Goal: Task Accomplishment & Management: Complete application form

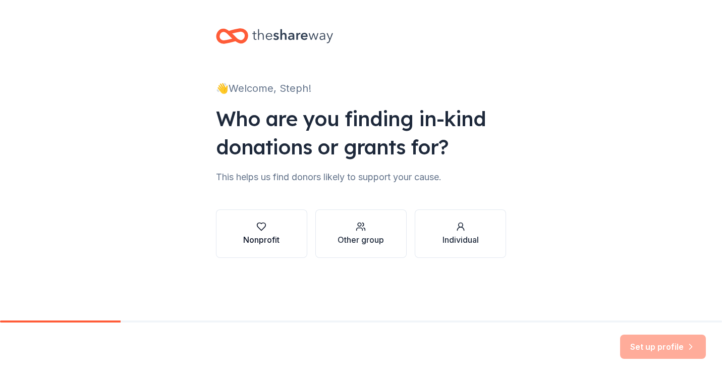
click at [251, 239] on div "Nonprofit" at bounding box center [261, 240] width 36 height 12
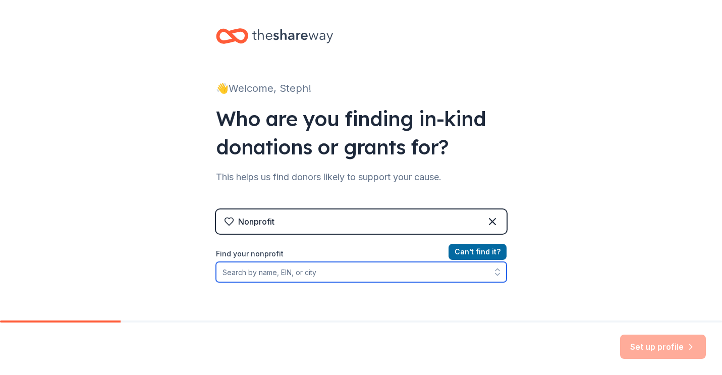
click at [246, 275] on input "Find your nonprofit" at bounding box center [361, 272] width 291 height 20
type input "Gaston Arts Council"
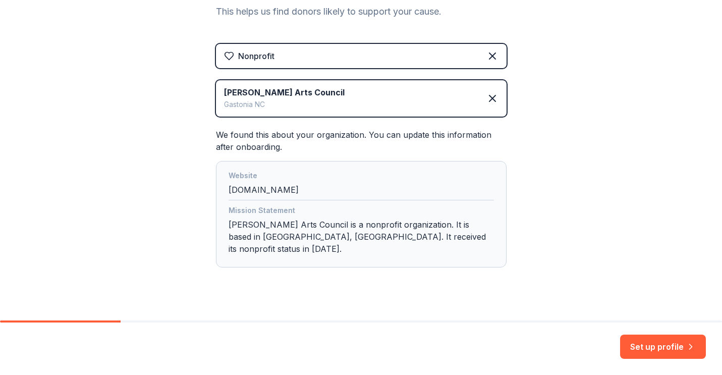
scroll to position [169, 0]
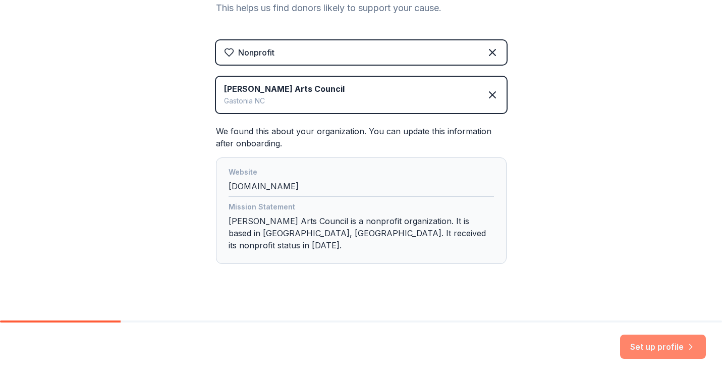
click at [643, 351] on button "Set up profile" at bounding box center [663, 347] width 86 height 24
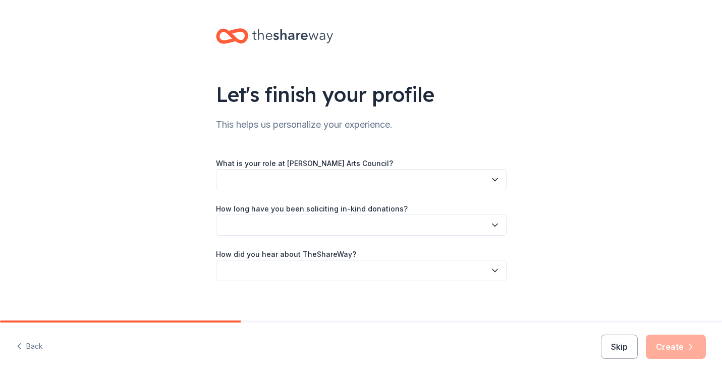
click at [307, 184] on button "button" at bounding box center [361, 179] width 291 height 21
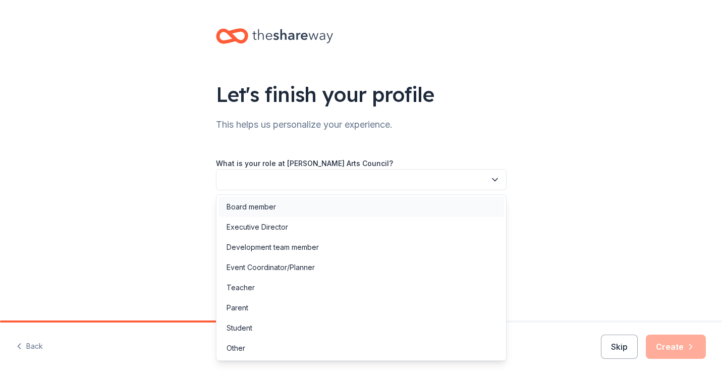
click at [268, 209] on div "Board member" at bounding box center [251, 207] width 49 height 12
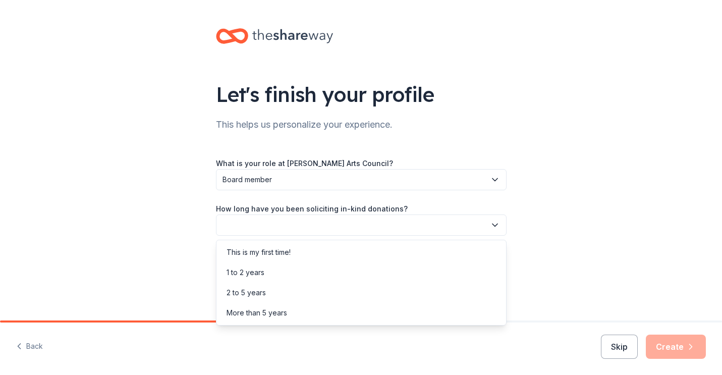
click at [264, 220] on button "button" at bounding box center [361, 224] width 291 height 21
click at [263, 253] on div "This is my first time!" at bounding box center [259, 252] width 64 height 12
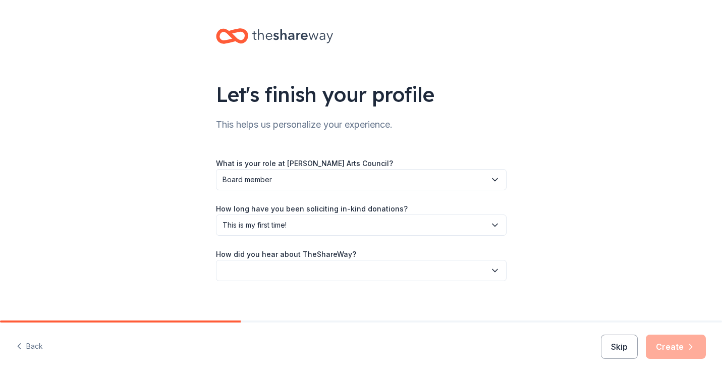
click at [260, 271] on button "button" at bounding box center [361, 270] width 291 height 21
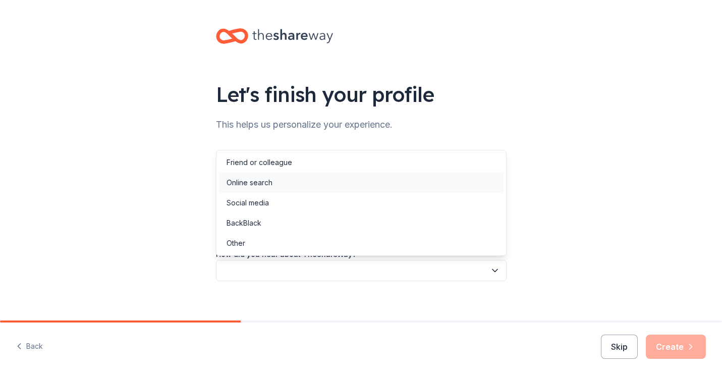
click at [247, 186] on div "Online search" at bounding box center [250, 183] width 46 height 12
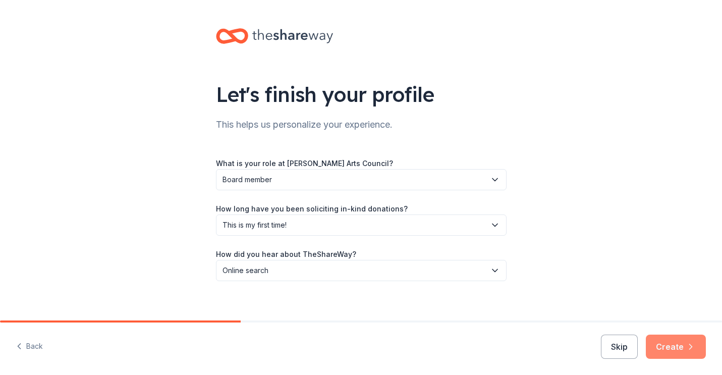
click at [662, 350] on button "Create" at bounding box center [676, 347] width 60 height 24
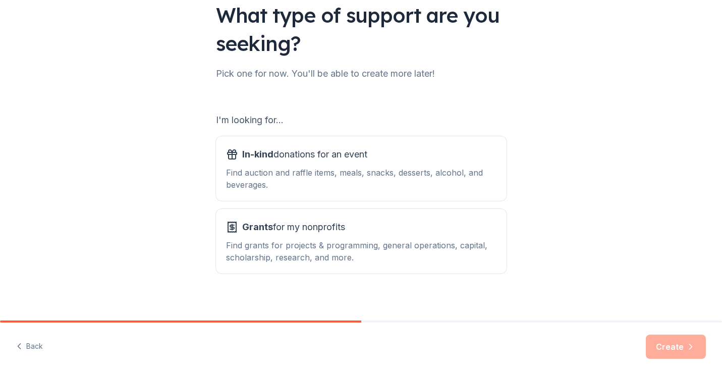
scroll to position [87, 0]
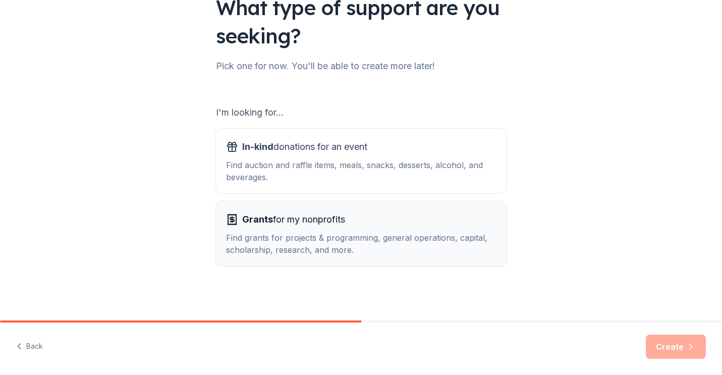
click at [258, 228] on div "Grants for my nonprofits Find grants for projects & programming, general operat…" at bounding box center [361, 233] width 270 height 44
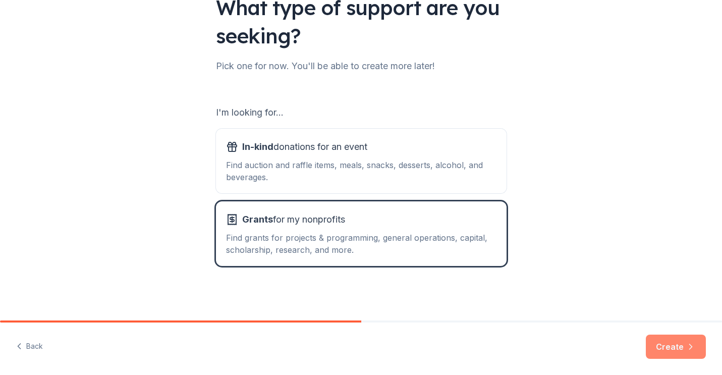
click at [673, 345] on button "Create" at bounding box center [676, 347] width 60 height 24
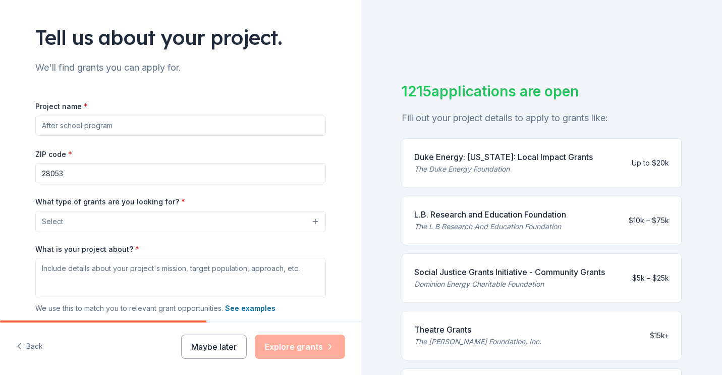
scroll to position [57, 0]
click at [471, 163] on div "The Duke Energy Foundation" at bounding box center [503, 169] width 179 height 12
click at [467, 171] on div "The Duke Energy Foundation" at bounding box center [503, 169] width 179 height 12
click at [78, 126] on input "Project name *" at bounding box center [180, 126] width 291 height 20
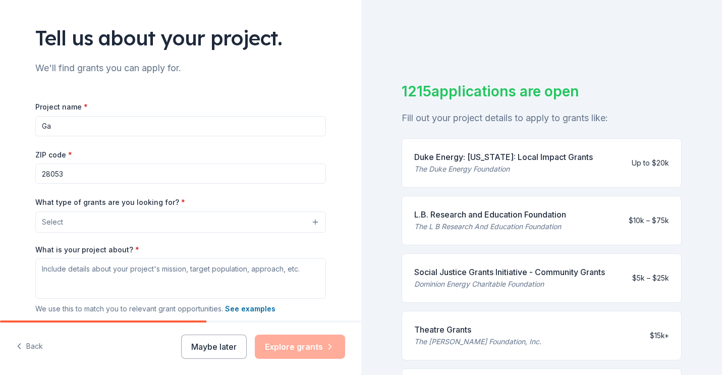
type input "G"
type input "ArtsGaston Initiative"
click at [88, 228] on button "Select" at bounding box center [180, 221] width 291 height 21
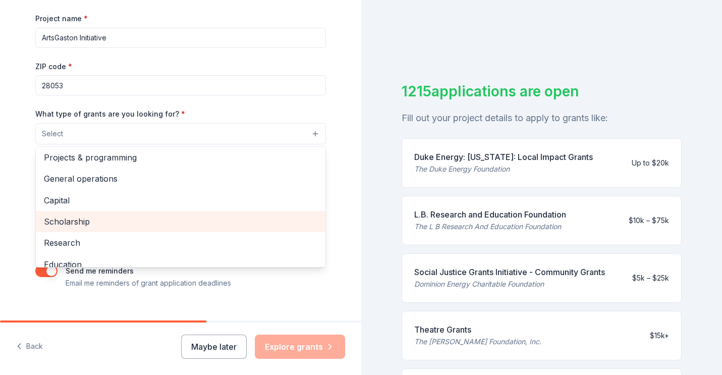
scroll to position [1, 0]
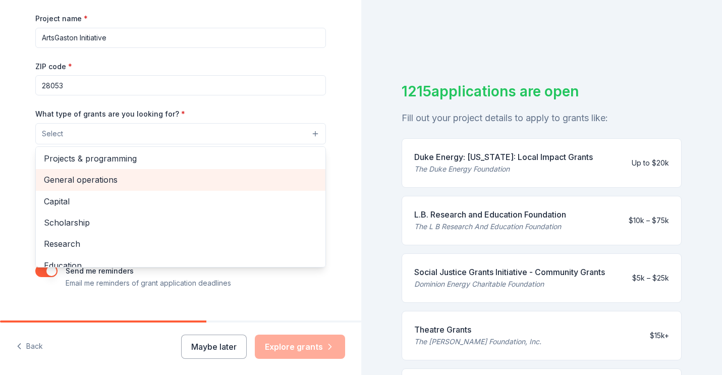
click at [85, 182] on span "General operations" at bounding box center [180, 179] width 273 height 13
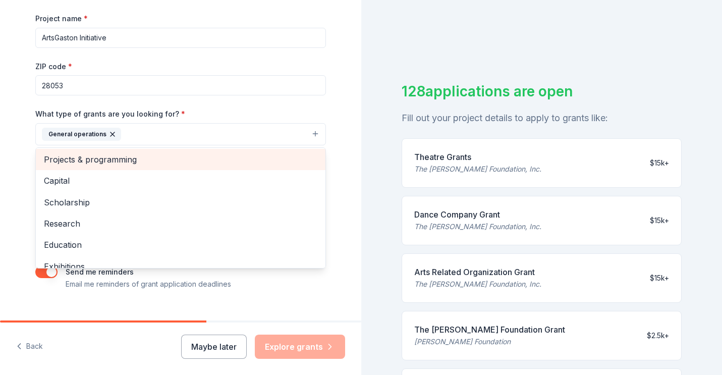
click at [68, 158] on span "Projects & programming" at bounding box center [180, 159] width 273 height 13
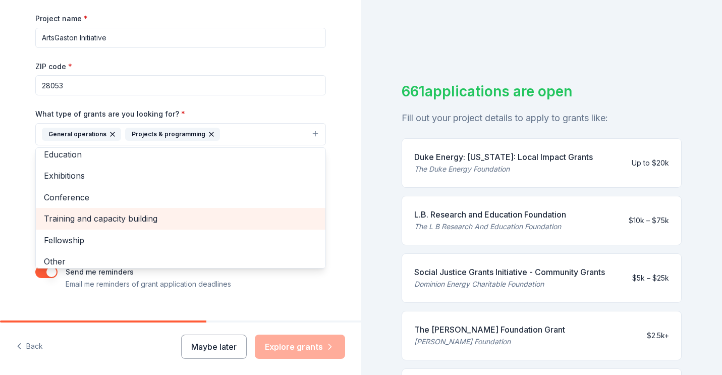
scroll to position [76, 0]
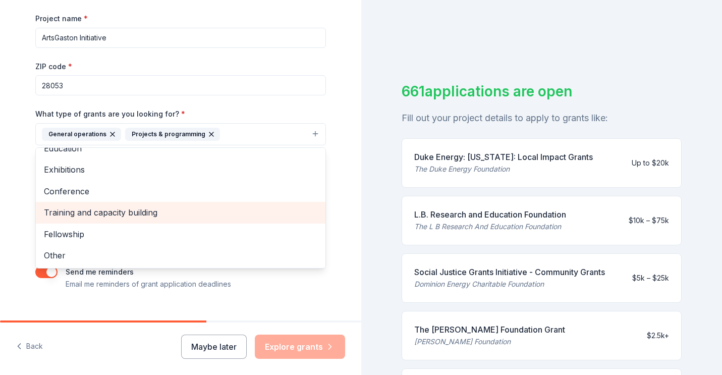
click at [72, 210] on span "Training and capacity building" at bounding box center [180, 212] width 273 height 13
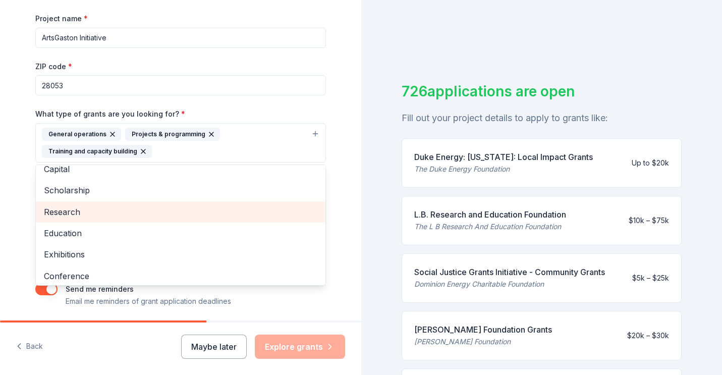
scroll to position [0, 0]
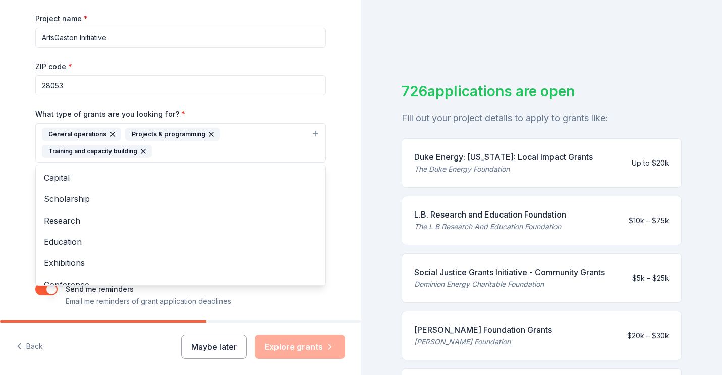
click at [22, 188] on div "Tell us about your project. We'll find grants you can apply for. Project name *…" at bounding box center [180, 105] width 323 height 500
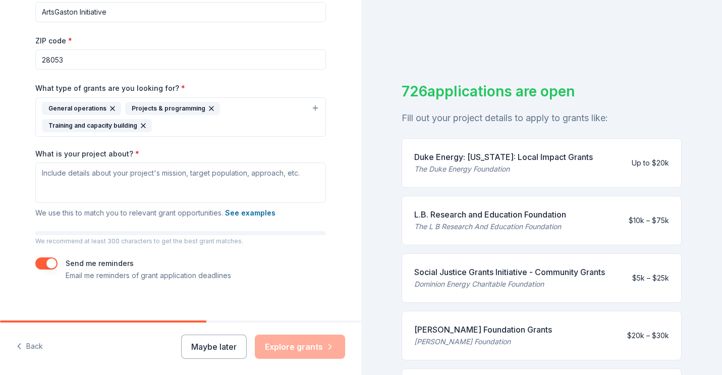
scroll to position [173, 0]
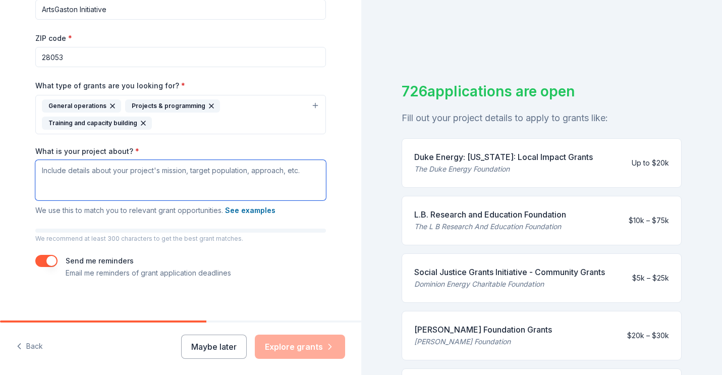
click at [49, 174] on textarea "What is your project about? *" at bounding box center [180, 180] width 291 height 40
paste textarea "The Gaston Arts Council (ArtsGaston) is dedicated to strengthening the arts eco…"
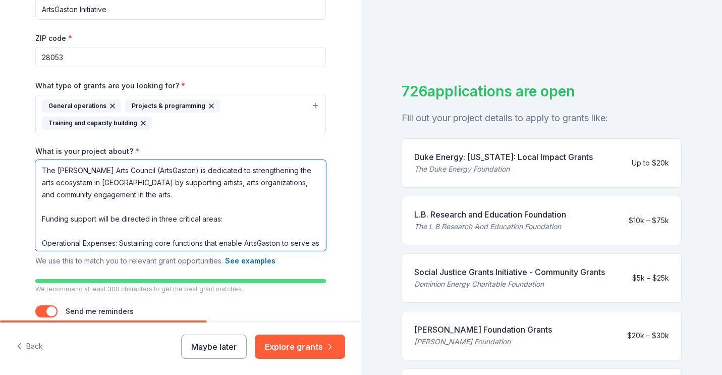
scroll to position [166, 0]
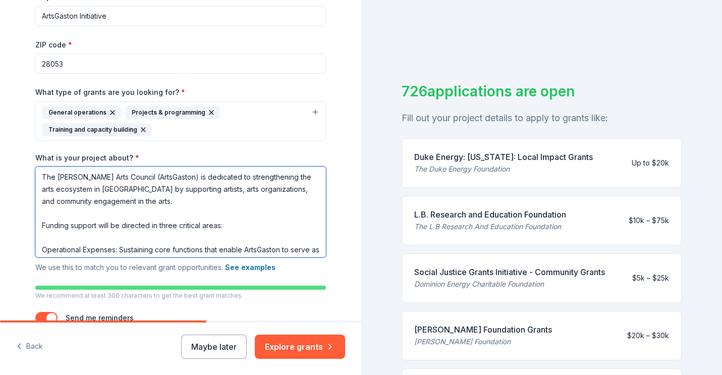
click at [171, 178] on textarea "The Gaston Arts Council (ArtsGaston) is dedicated to strengthening the arts eco…" at bounding box center [180, 211] width 291 height 91
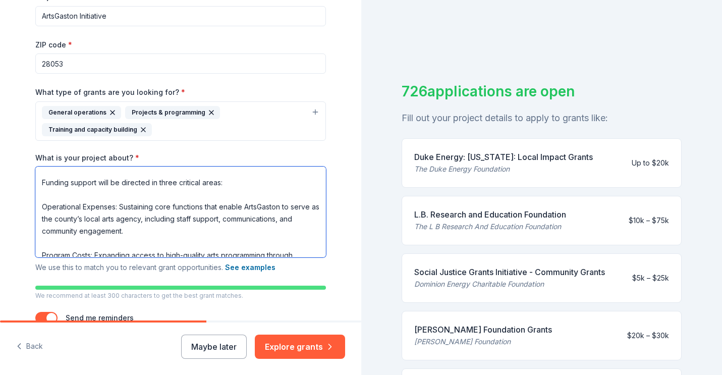
scroll to position [44, 0]
click at [280, 205] on textarea "The Gaston Arts Council is dedicated to strengthening the arts ecosystem in Gas…" at bounding box center [180, 211] width 291 height 91
click at [245, 206] on textarea "The Gaston Arts Council is dedicated to strengthening the arts ecosystem in Gas…" at bounding box center [180, 211] width 291 height 91
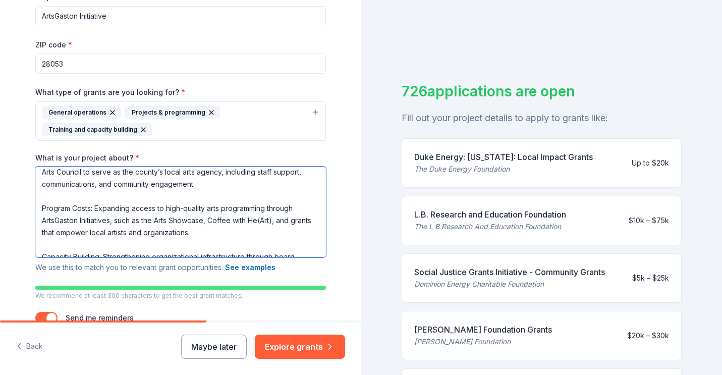
scroll to position [90, 0]
click at [170, 219] on textarea "The Gaston Arts Council is dedicated to strengthening the arts ecosystem in Gas…" at bounding box center [180, 211] width 291 height 91
drag, startPoint x: 298, startPoint y: 219, endPoint x: 234, endPoint y: 218, distance: 64.1
click at [234, 218] on textarea "The Gaston Arts Council is dedicated to strengthening the arts ecosystem in Gas…" at bounding box center [180, 211] width 291 height 91
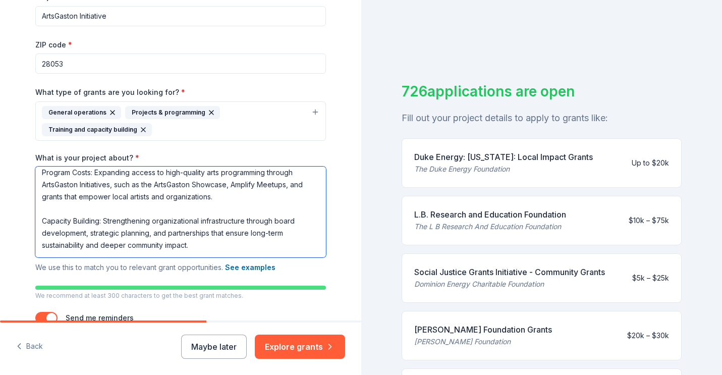
scroll to position [127, 0]
click at [53, 196] on textarea "The Gaston Arts Council is dedicated to strengthening the arts ecosystem in Gas…" at bounding box center [180, 211] width 291 height 91
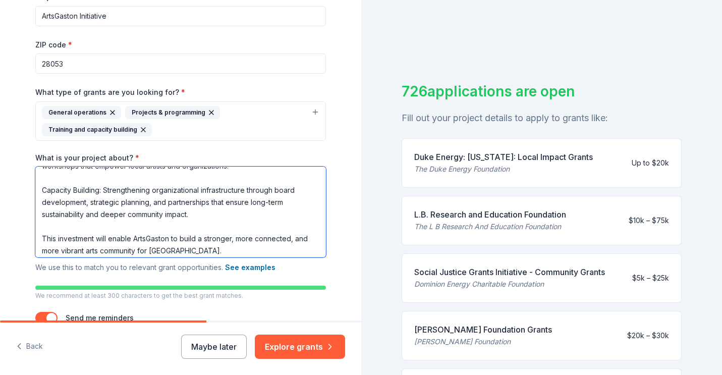
scroll to position [160, 0]
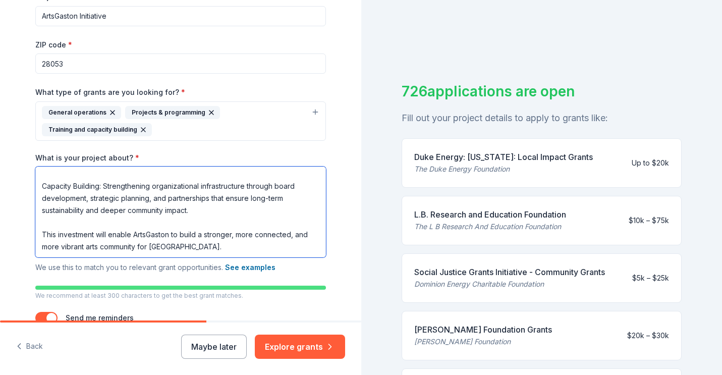
drag, startPoint x: 170, startPoint y: 234, endPoint x: 135, endPoint y: 233, distance: 34.3
click at [135, 233] on textarea "The Gaston Arts Council is dedicated to strengthening the arts ecosystem in Gas…" at bounding box center [180, 211] width 291 height 91
click at [288, 235] on textarea "The Gaston Arts Council is dedicated to strengthening the arts ecosystem in Gas…" at bounding box center [180, 211] width 291 height 91
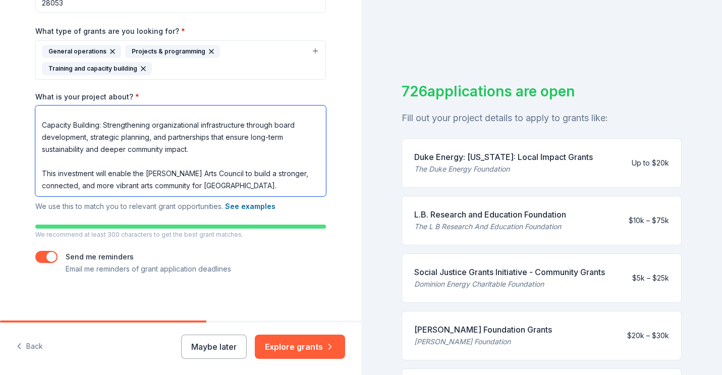
scroll to position [231, 0]
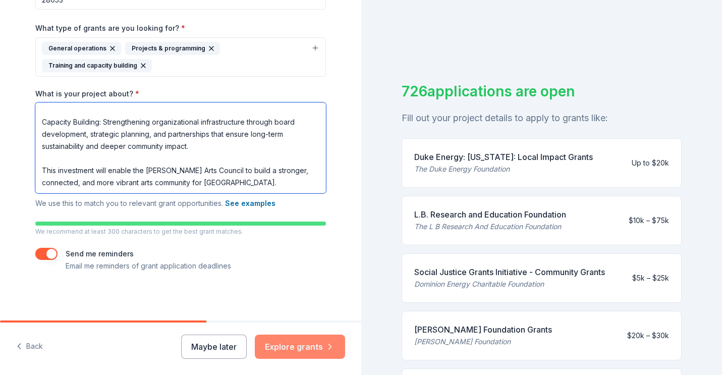
type textarea "The Gaston Arts Council is dedicated to strengthening the arts ecosystem in Gas…"
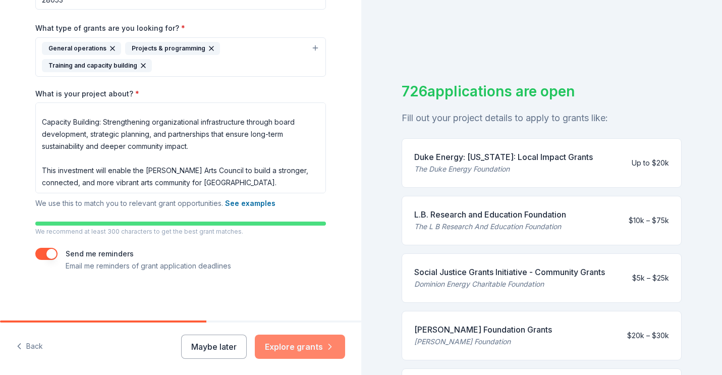
click at [286, 347] on button "Explore grants" at bounding box center [300, 347] width 90 height 24
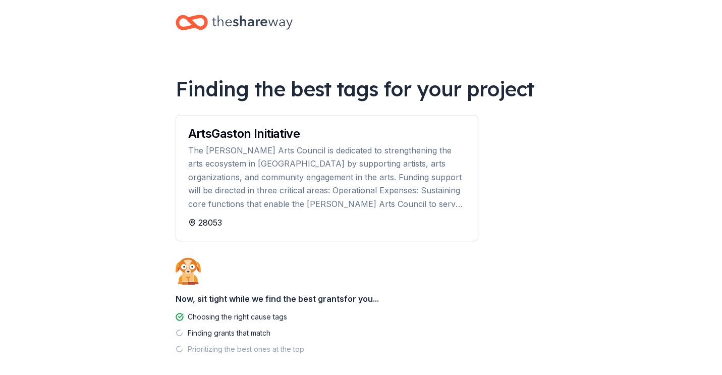
scroll to position [11, 0]
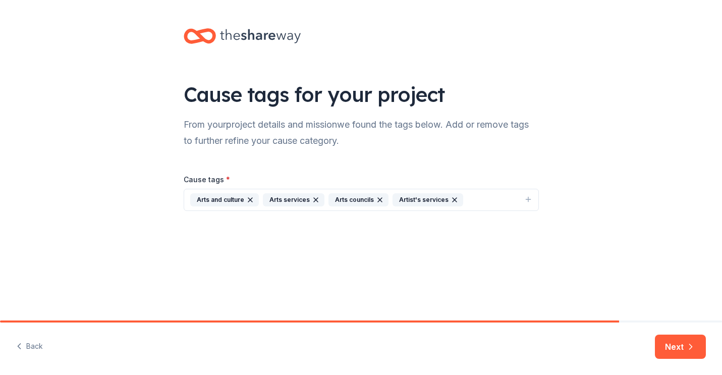
click at [483, 203] on button "Arts and culture Arts services Arts councils Artist's services" at bounding box center [361, 200] width 355 height 22
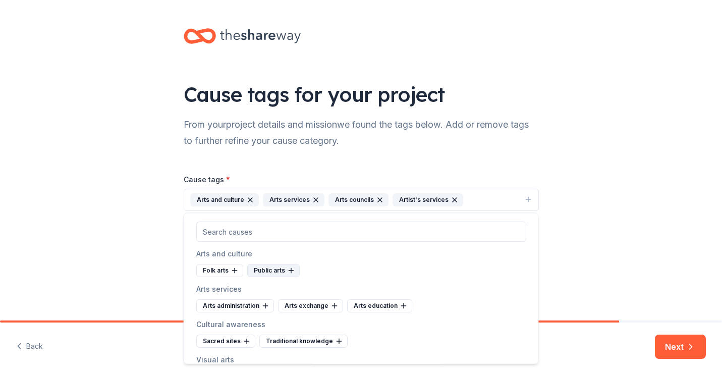
click at [263, 268] on div "Public arts" at bounding box center [273, 270] width 52 height 13
click at [225, 305] on div "Arts administration" at bounding box center [235, 305] width 78 height 13
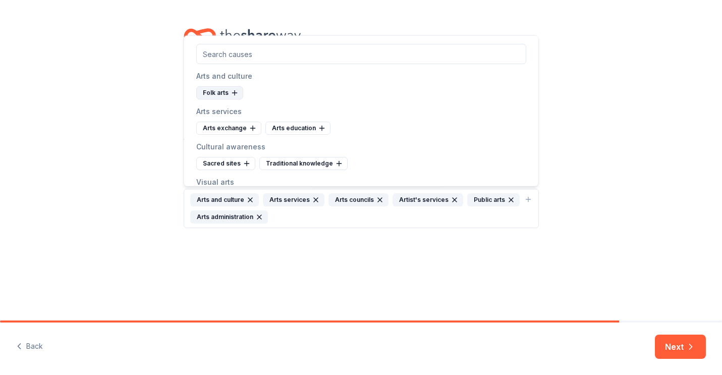
click at [216, 90] on div "Folk arts" at bounding box center [219, 92] width 47 height 13
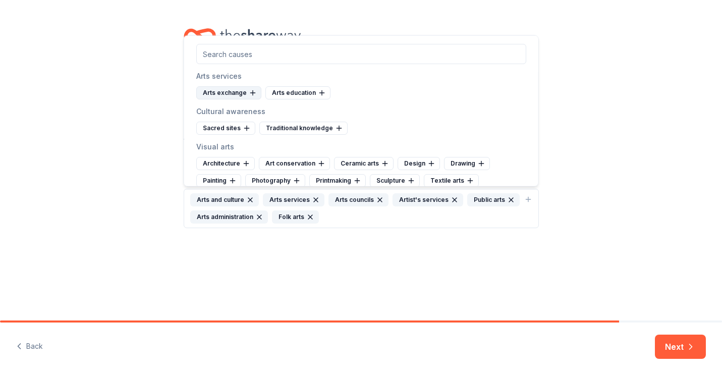
click at [216, 93] on div "Arts exchange" at bounding box center [228, 92] width 65 height 13
click at [216, 93] on div "Arts education" at bounding box center [228, 92] width 65 height 13
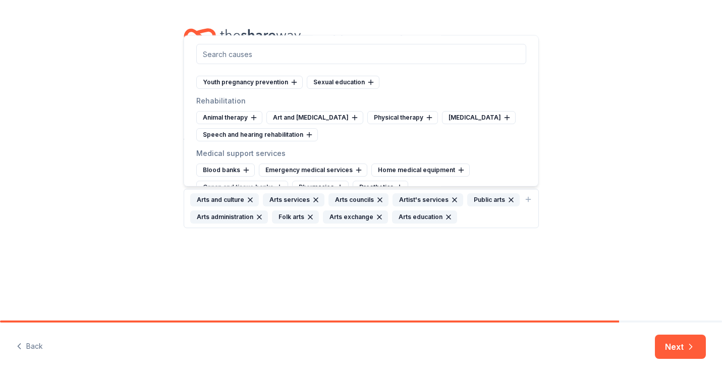
scroll to position [1236, 0]
click at [316, 112] on div "Art and music therapy" at bounding box center [314, 118] width 97 height 13
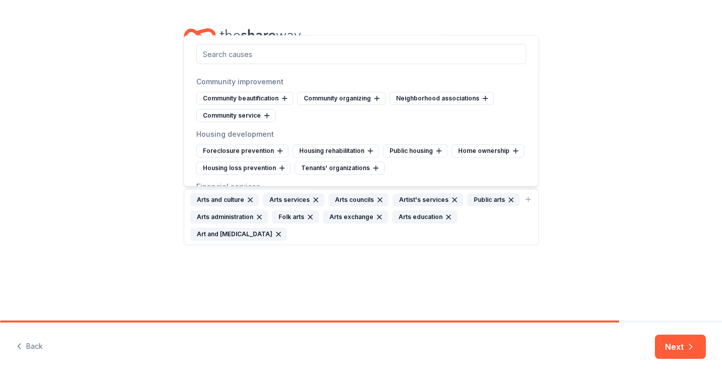
scroll to position [3168, 0]
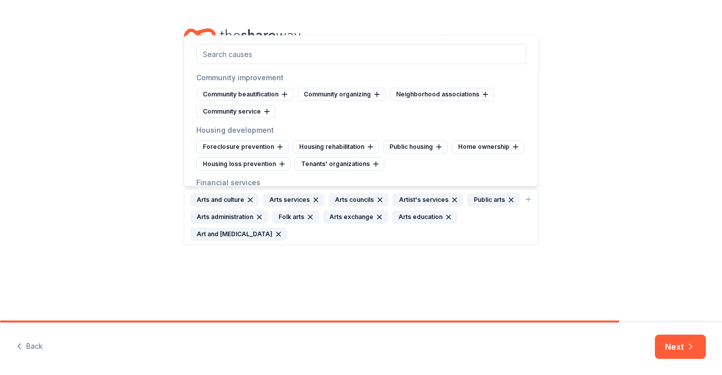
click at [585, 246] on div "Cause tags for your project From your project details and mission we found the …" at bounding box center [361, 147] width 722 height 294
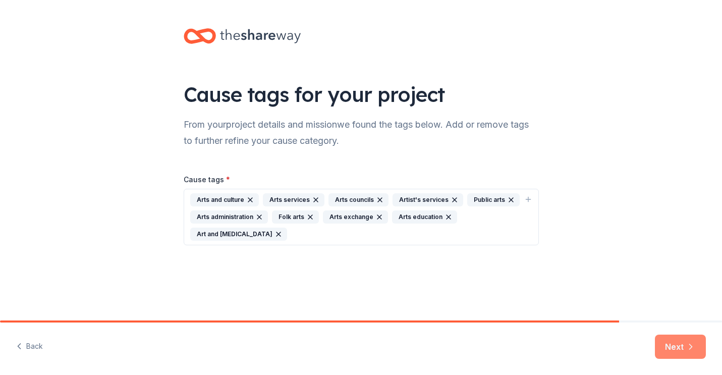
click at [681, 350] on button "Next" at bounding box center [680, 347] width 51 height 24
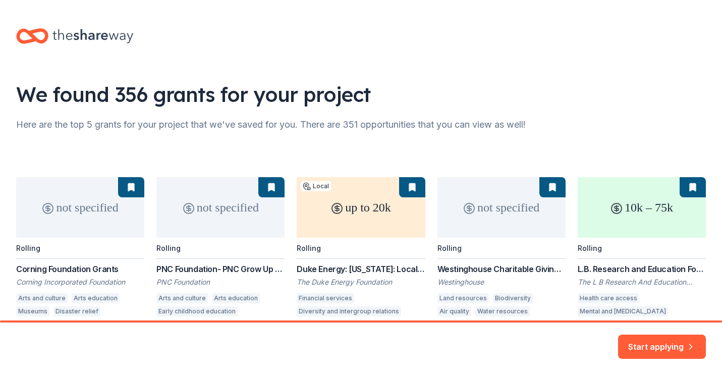
scroll to position [55, 0]
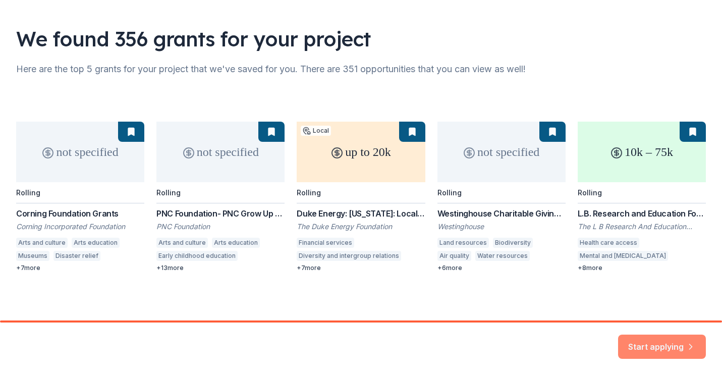
click at [653, 343] on button "Start applying" at bounding box center [662, 340] width 88 height 24
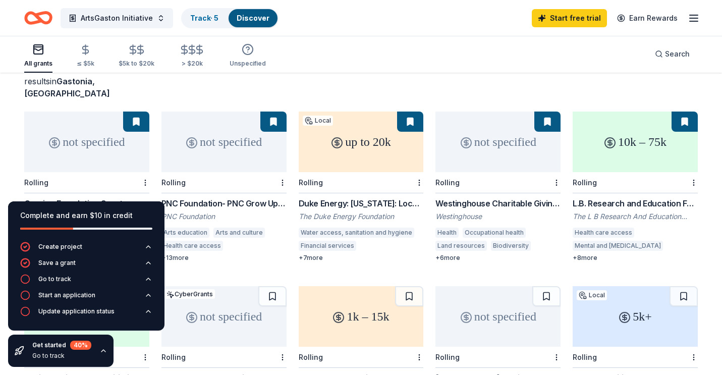
scroll to position [69, 0]
click at [296, 82] on div "936 results in Gastonia, NC" at bounding box center [361, 77] width 674 height 44
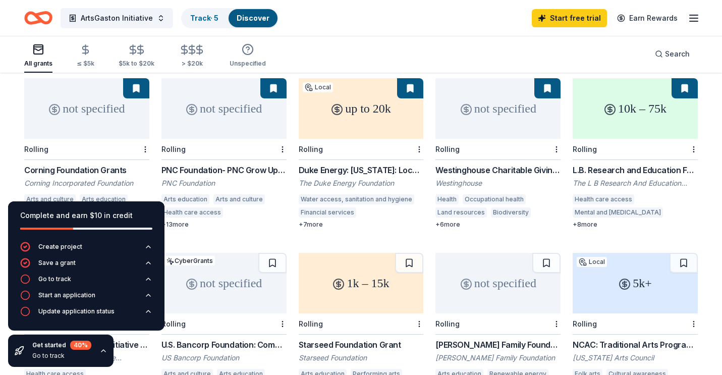
scroll to position [101, 0]
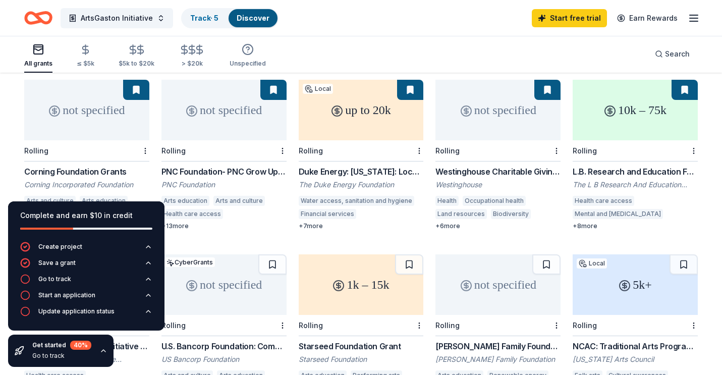
click at [89, 140] on div "Rolling" at bounding box center [86, 150] width 125 height 21
click at [215, 118] on div "not specified" at bounding box center [223, 110] width 125 height 61
click at [59, 280] on div "Go to track" at bounding box center [54, 279] width 33 height 8
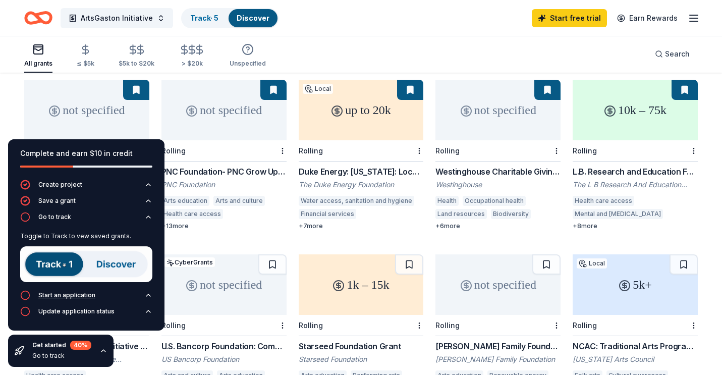
click at [87, 295] on div "Start an application" at bounding box center [66, 295] width 57 height 8
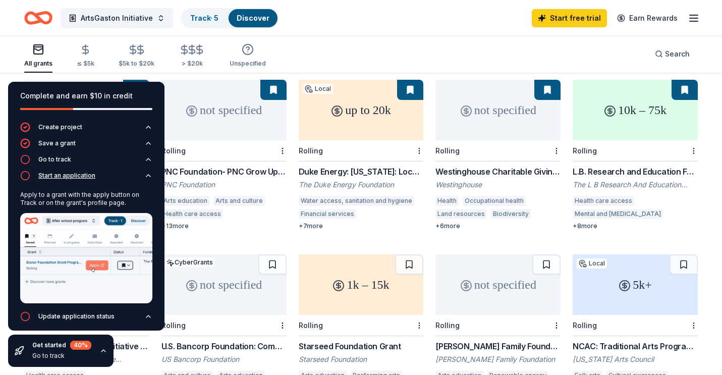
click at [147, 175] on icon "button" at bounding box center [148, 176] width 8 height 8
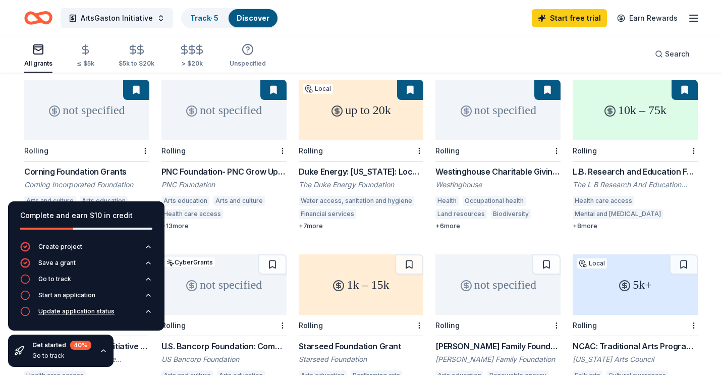
click at [76, 313] on div "Update application status" at bounding box center [76, 311] width 76 height 8
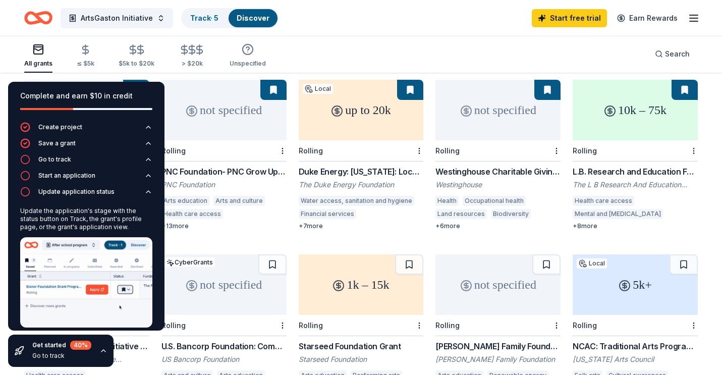
scroll to position [13, 0]
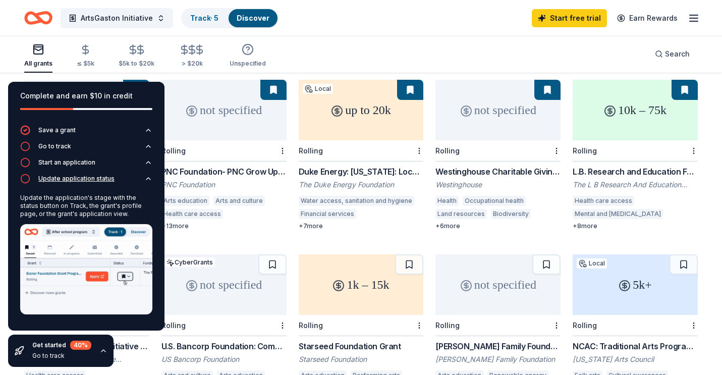
click at [145, 179] on icon "button" at bounding box center [148, 179] width 8 height 8
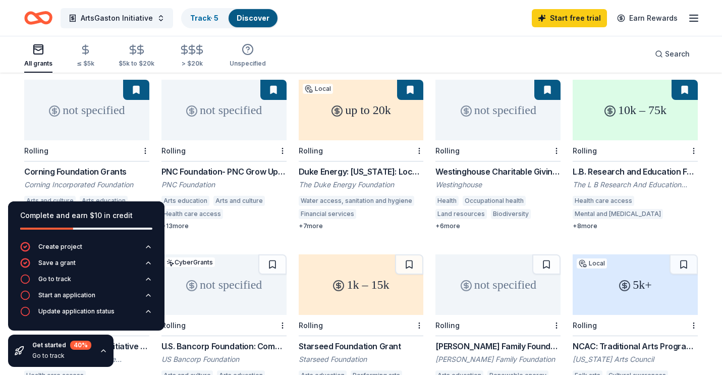
click at [99, 351] on icon "button" at bounding box center [103, 351] width 8 height 8
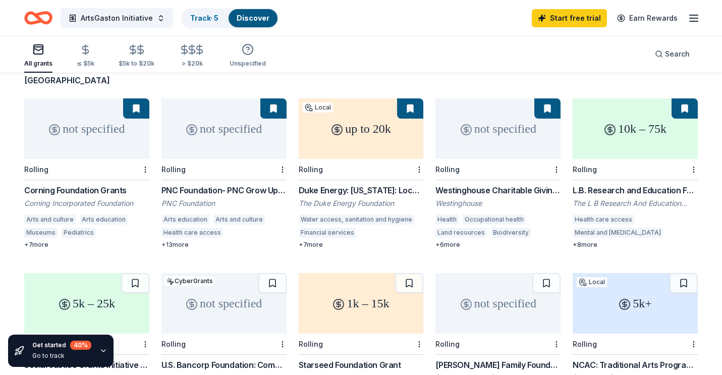
scroll to position [77, 0]
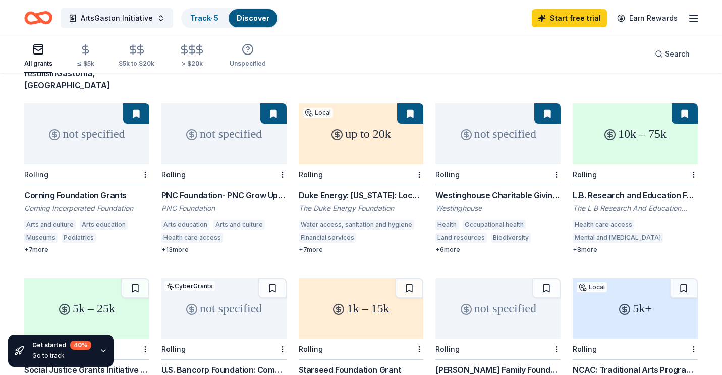
click at [370, 124] on div "up to 20k" at bounding box center [361, 133] width 125 height 61
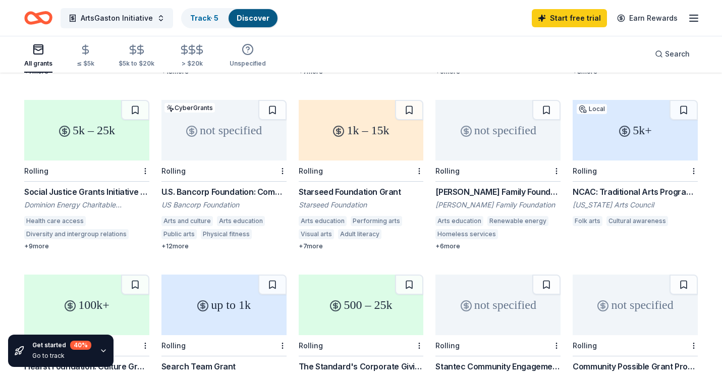
scroll to position [256, 0]
click at [216, 132] on div "not specified" at bounding box center [223, 129] width 125 height 61
click at [488, 130] on div "not specified" at bounding box center [497, 129] width 125 height 61
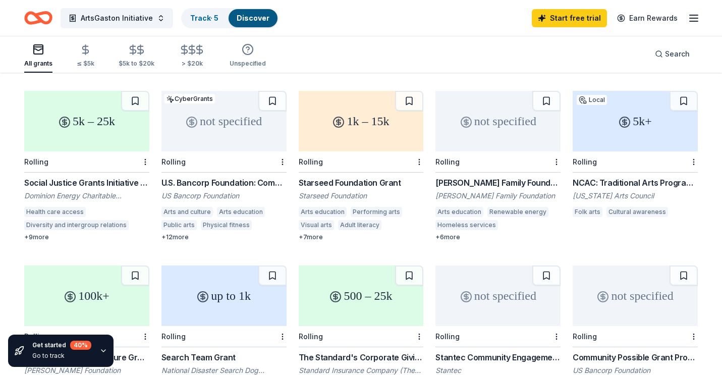
scroll to position [262, 0]
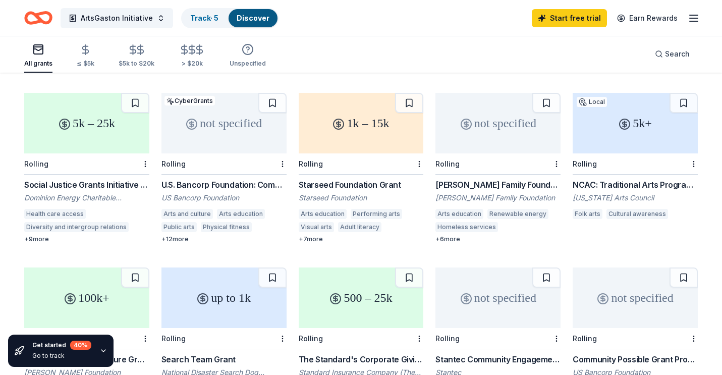
click at [612, 128] on div "5k+" at bounding box center [635, 123] width 125 height 61
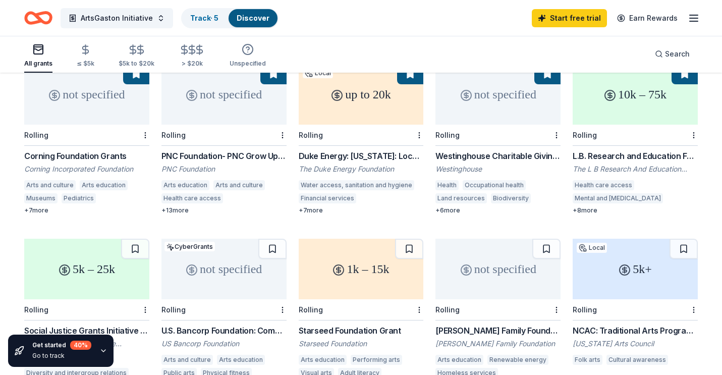
scroll to position [57, 0]
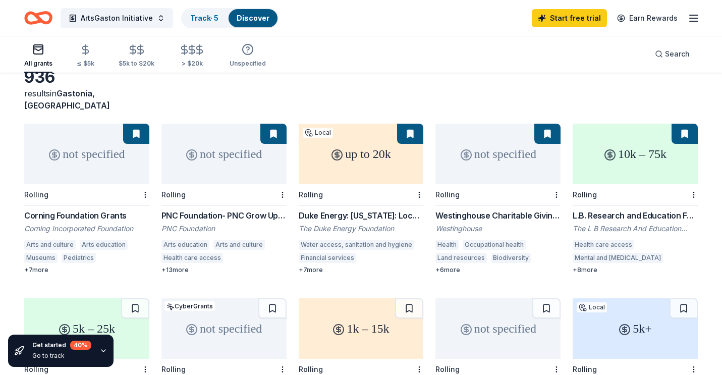
click at [35, 18] on icon "Home" at bounding box center [38, 18] width 28 height 24
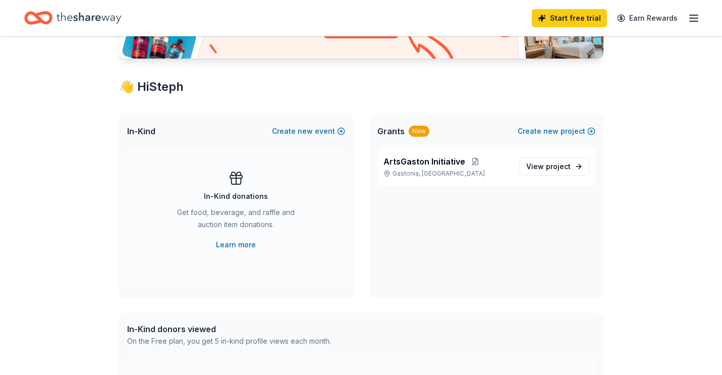
scroll to position [145, 0]
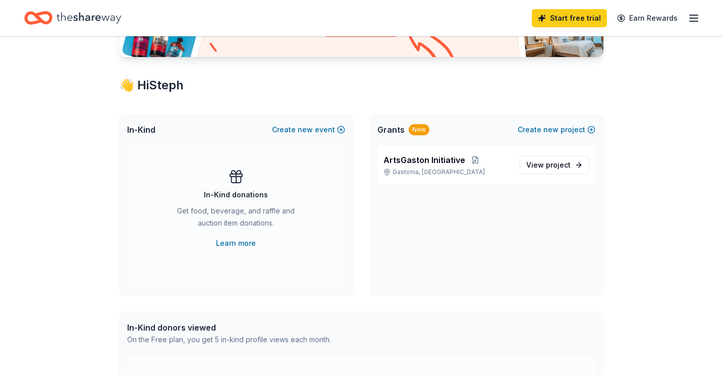
click at [695, 21] on line "button" at bounding box center [694, 21] width 8 height 0
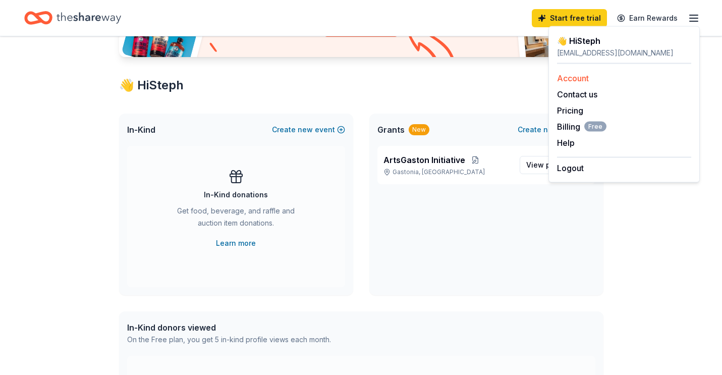
click at [573, 78] on link "Account" at bounding box center [573, 78] width 32 height 10
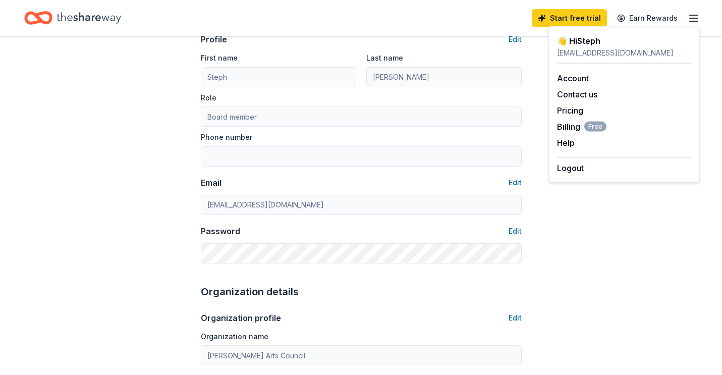
scroll to position [80, 0]
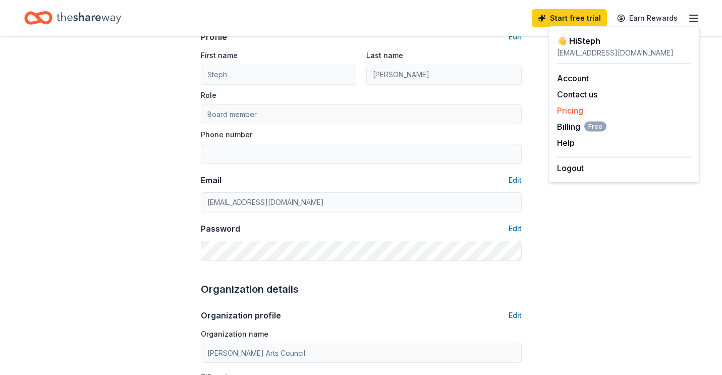
click at [567, 110] on link "Pricing" at bounding box center [570, 110] width 26 height 10
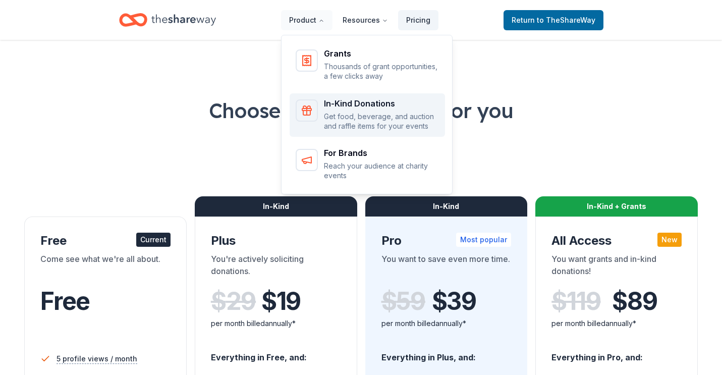
click at [344, 121] on p "Get food, beverage, and auction and raffle items for your events" at bounding box center [381, 122] width 115 height 20
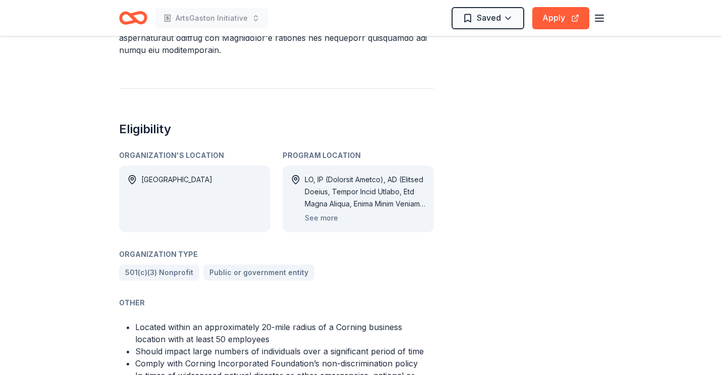
scroll to position [624, 0]
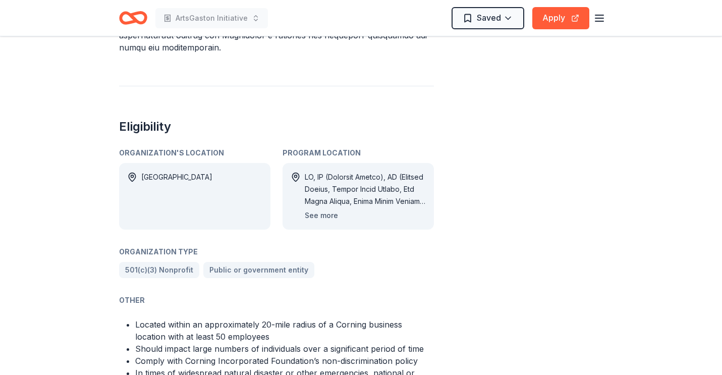
click at [311, 209] on button "See more" at bounding box center [321, 215] width 33 height 12
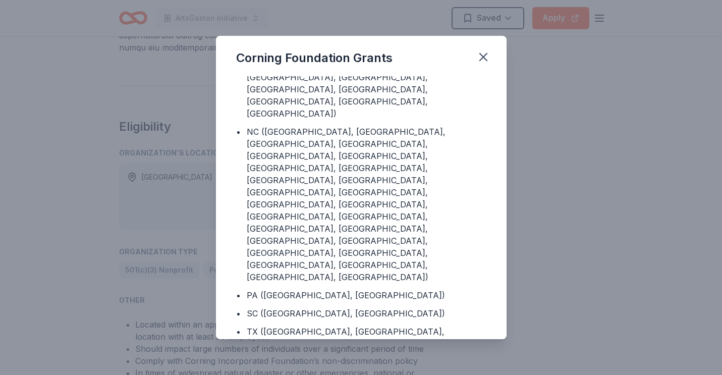
scroll to position [337, 0]
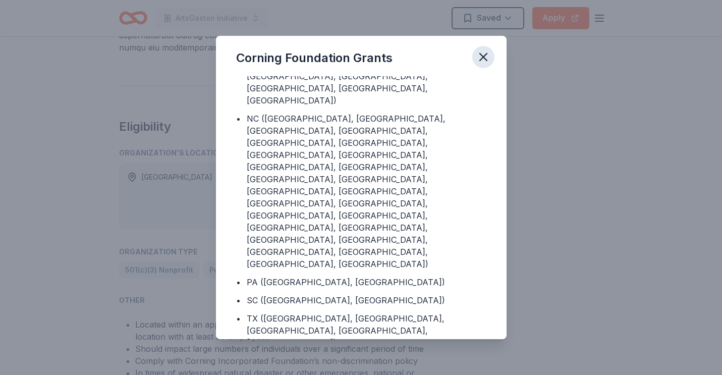
click at [481, 62] on icon "button" at bounding box center [483, 57] width 14 height 14
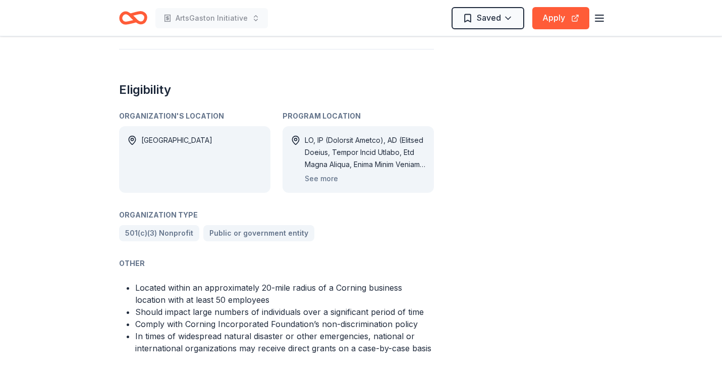
scroll to position [493, 0]
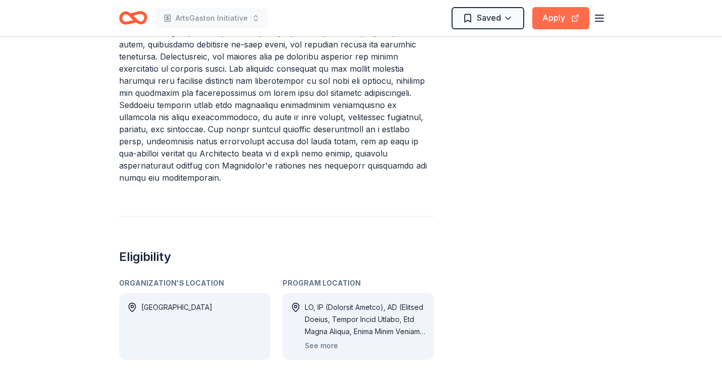
click at [554, 22] on button "Apply" at bounding box center [560, 18] width 57 height 22
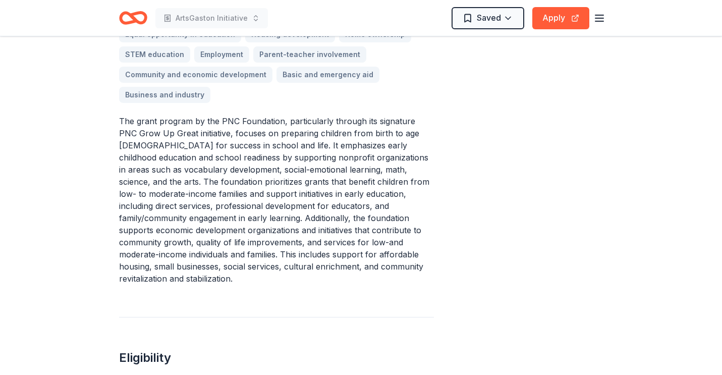
scroll to position [409, 0]
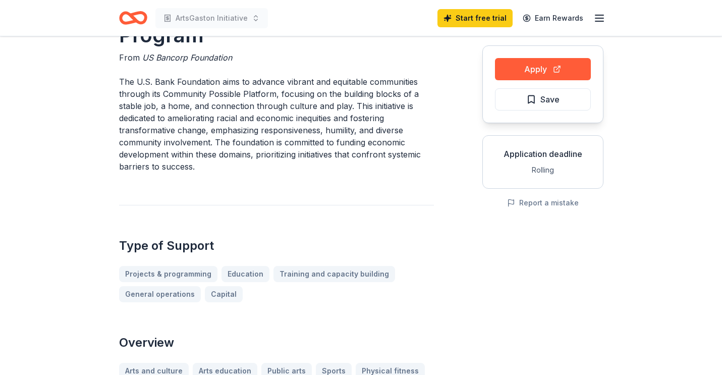
scroll to position [87, 0]
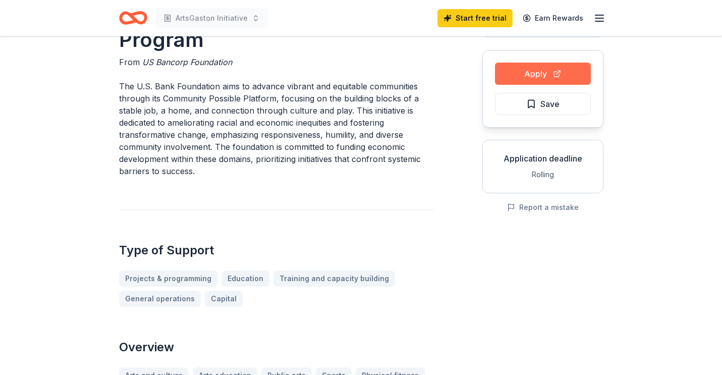
click at [528, 78] on button "Apply" at bounding box center [543, 74] width 96 height 22
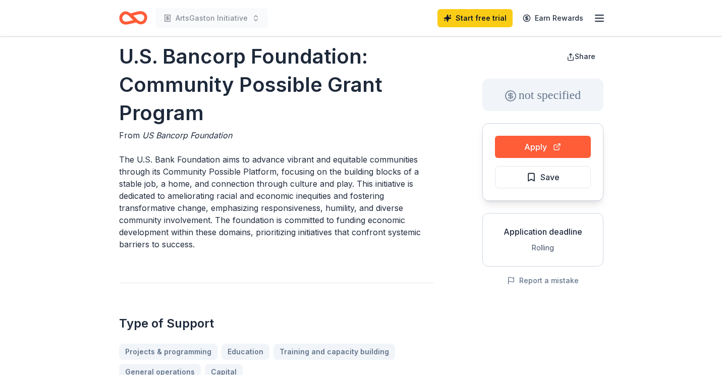
scroll to position [7, 0]
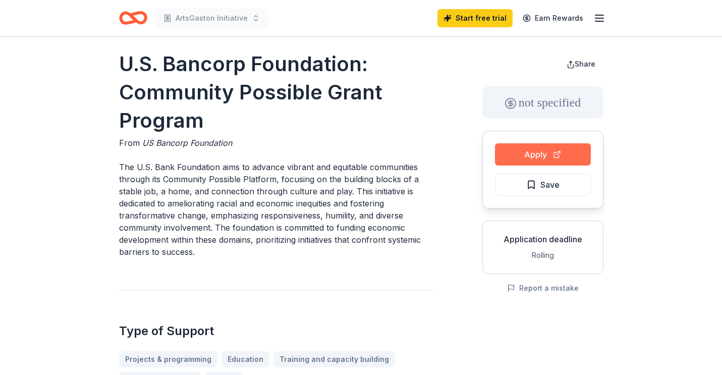
click at [530, 154] on button "Apply" at bounding box center [543, 154] width 96 height 22
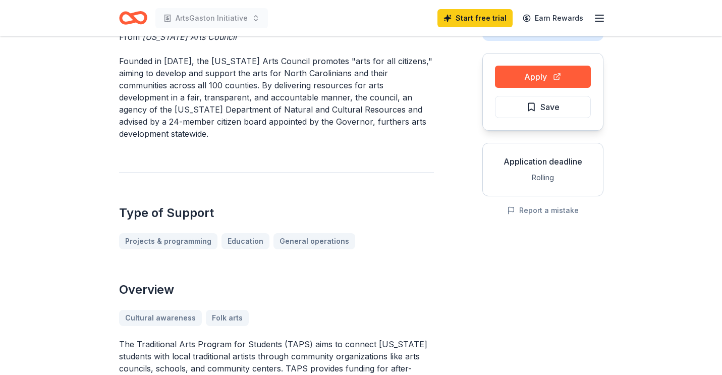
scroll to position [86, 0]
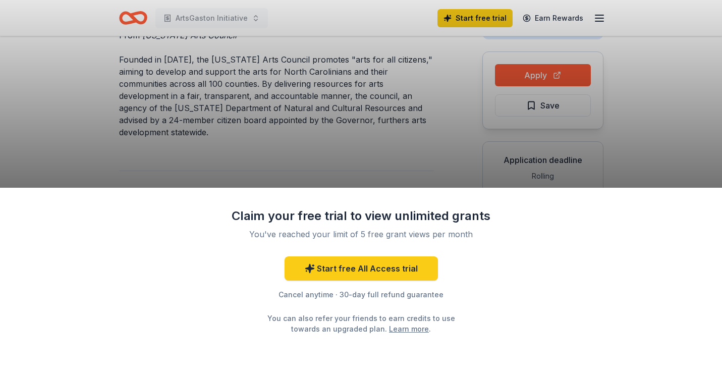
click at [339, 140] on div "Claim your free trial to view unlimited grants You've reached your limit of 5 f…" at bounding box center [361, 187] width 722 height 375
click at [129, 15] on div "Claim your free trial to view unlimited grants You've reached your limit of 5 f…" at bounding box center [361, 187] width 722 height 375
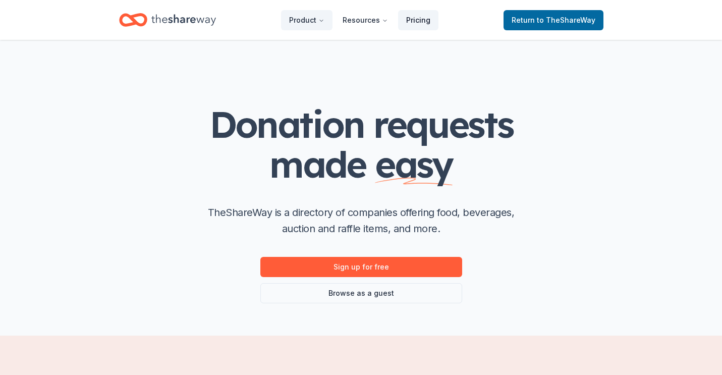
click at [424, 18] on link "Pricing" at bounding box center [418, 20] width 40 height 20
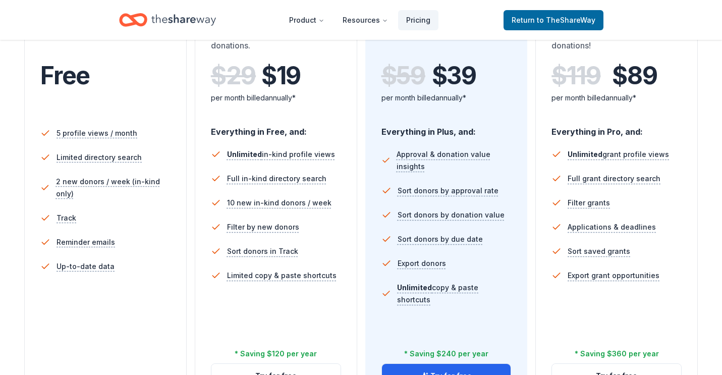
scroll to position [234, 0]
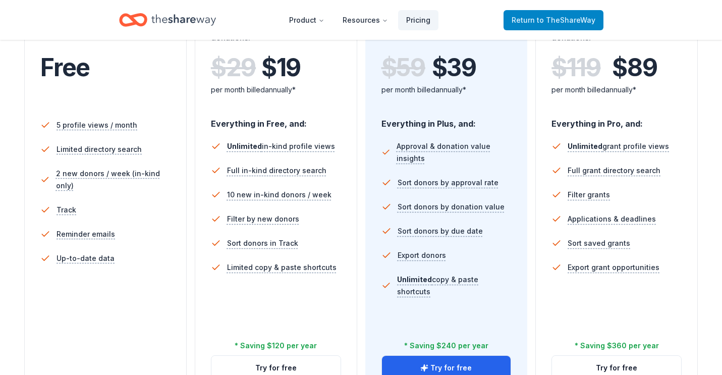
click at [525, 21] on span "Return to TheShareWay" at bounding box center [554, 20] width 84 height 12
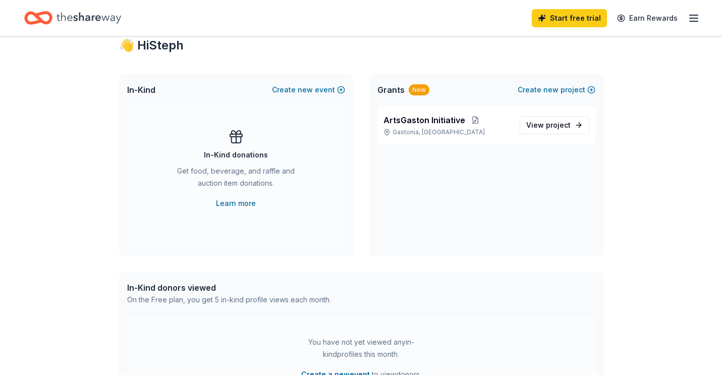
scroll to position [175, 0]
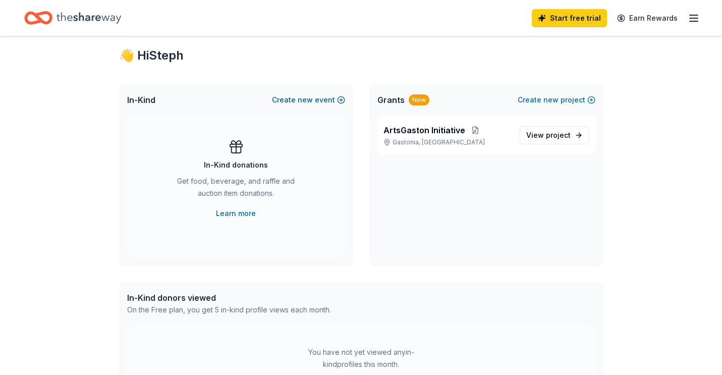
click at [297, 99] on button "Create new event" at bounding box center [308, 100] width 73 height 12
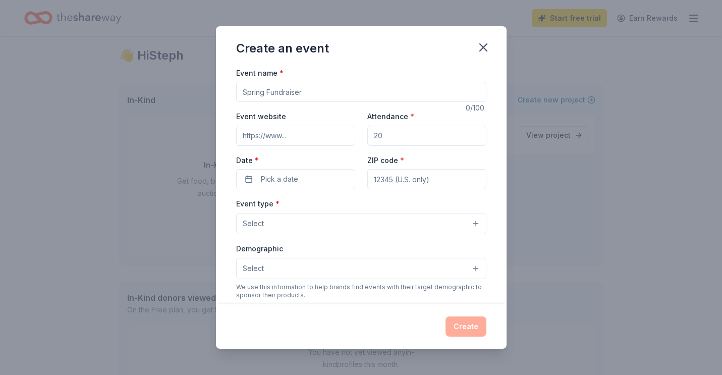
click at [262, 93] on input "Event name *" at bounding box center [361, 92] width 250 height 20
type input "Amplify Meetups"
click at [389, 136] on input "Attendance *" at bounding box center [426, 136] width 119 height 20
type input "25"
click at [264, 138] on input "Event website" at bounding box center [295, 136] width 119 height 20
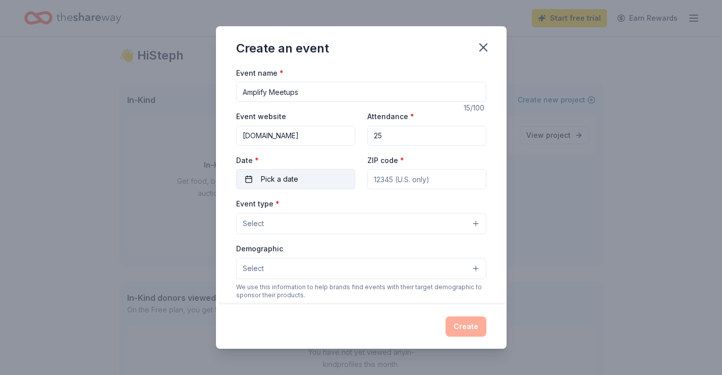
type input "[DOMAIN_NAME]"
click at [276, 177] on span "Pick a date" at bounding box center [279, 179] width 37 height 12
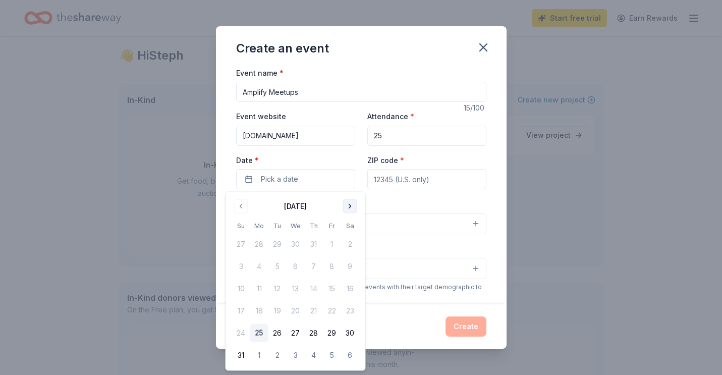
click at [347, 203] on button "Go to next month" at bounding box center [350, 206] width 14 height 14
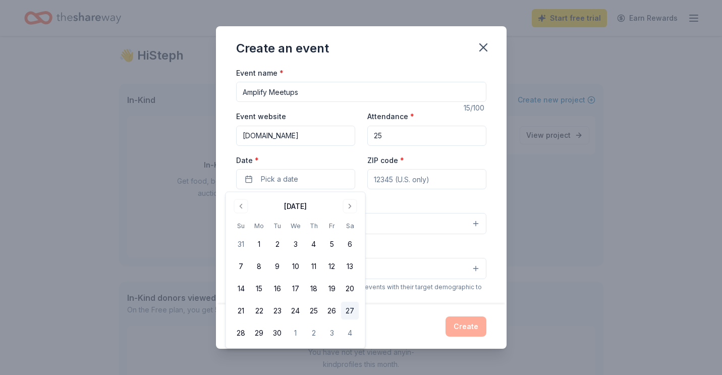
click at [350, 306] on button "27" at bounding box center [350, 311] width 18 height 18
click at [391, 181] on input "ZIP code *" at bounding box center [426, 179] width 119 height 20
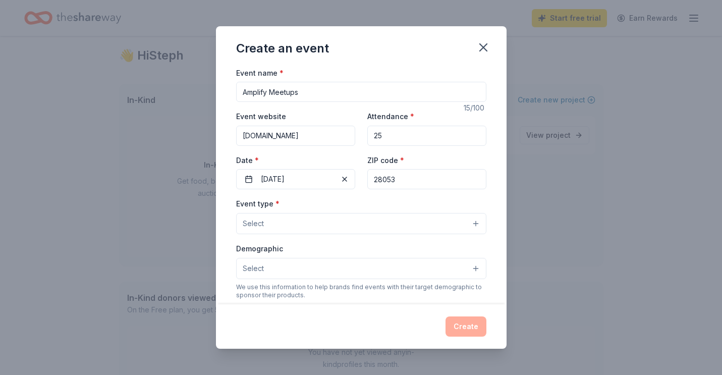
type input "28053"
click at [276, 227] on button "Select" at bounding box center [361, 223] width 250 height 21
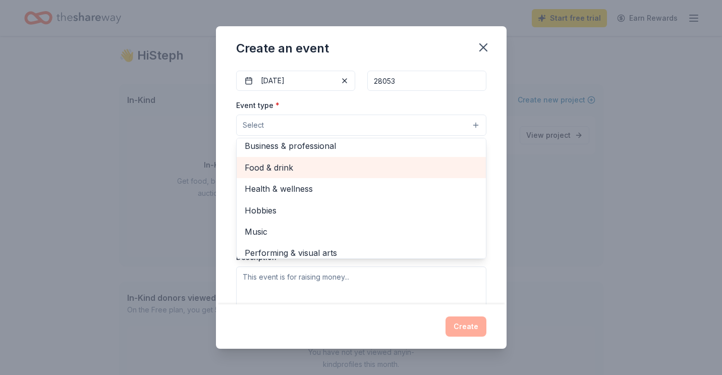
scroll to position [33, 0]
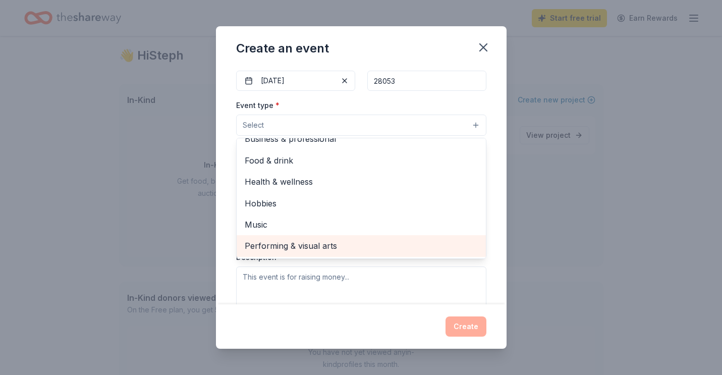
click at [274, 245] on span "Performing & visual arts" at bounding box center [361, 245] width 233 height 13
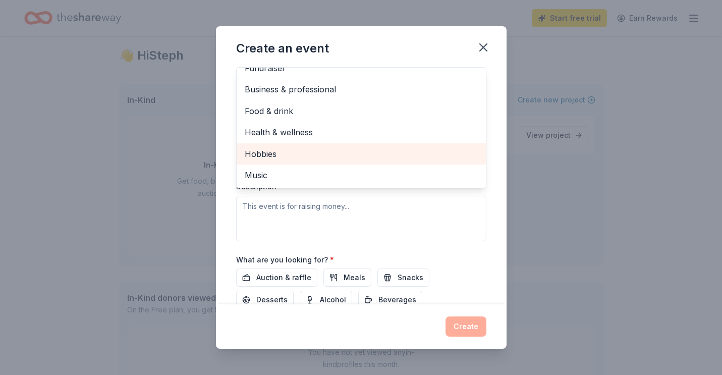
scroll to position [0, 0]
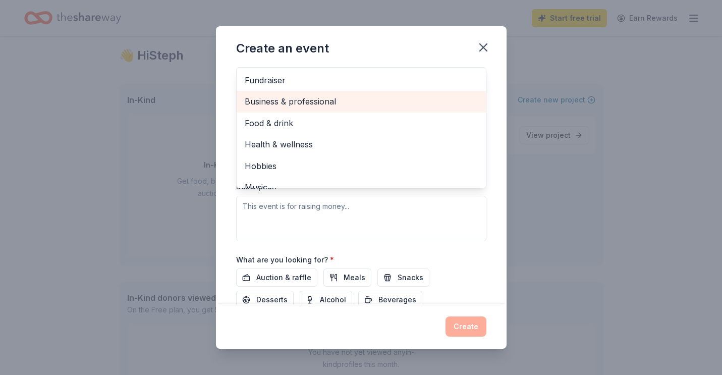
click at [293, 101] on span "Business & professional" at bounding box center [361, 101] width 233 height 13
click at [280, 103] on span "Food & drink" at bounding box center [361, 101] width 233 height 13
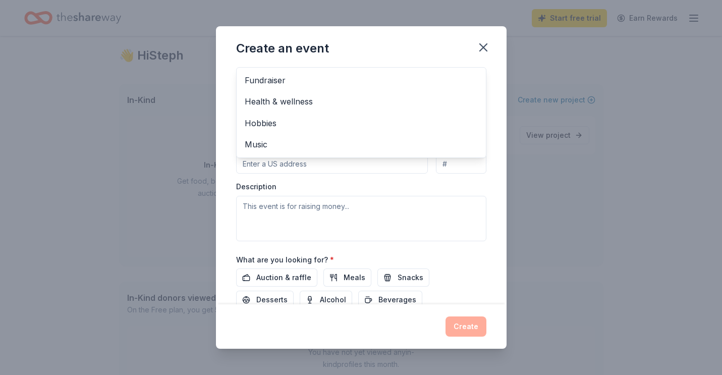
click at [482, 46] on div "Create an event Event name * Amplify Meetups 15 /100 Event website gastonarts.o…" at bounding box center [361, 187] width 291 height 323
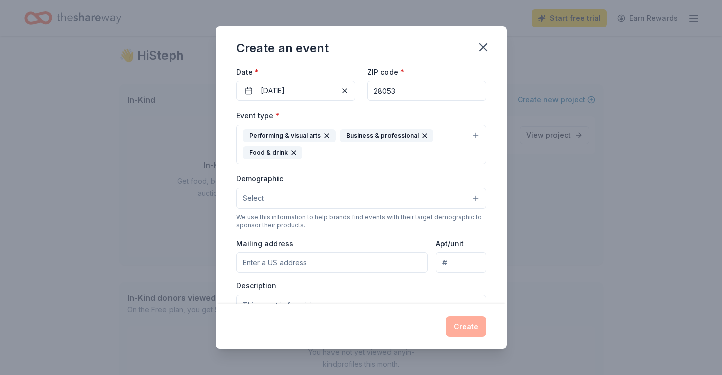
scroll to position [93, 0]
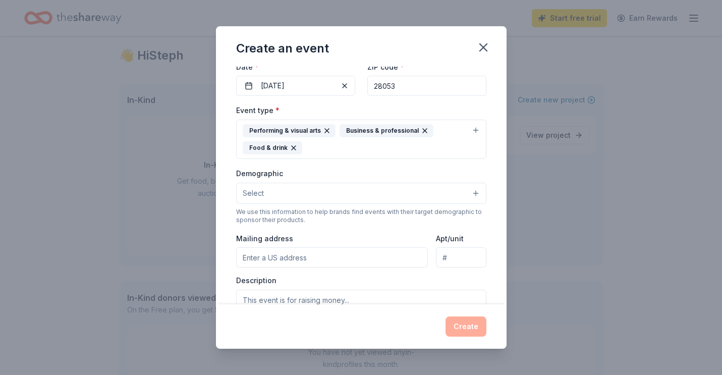
click at [301, 191] on button "Select" at bounding box center [361, 193] width 250 height 21
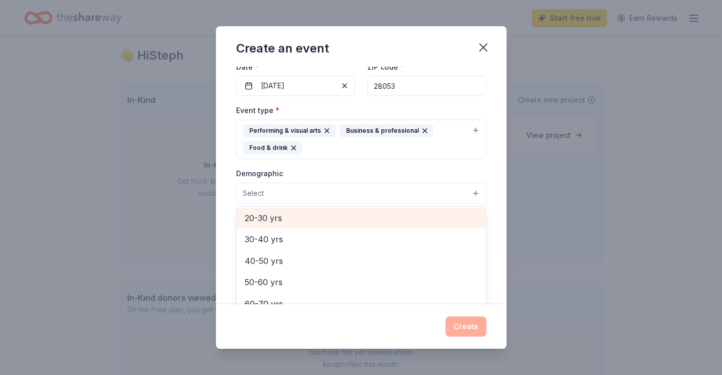
scroll to position [128, 0]
click at [272, 216] on span "20-30 yrs" at bounding box center [361, 219] width 233 height 13
click at [270, 219] on span "30-40 yrs" at bounding box center [361, 220] width 233 height 13
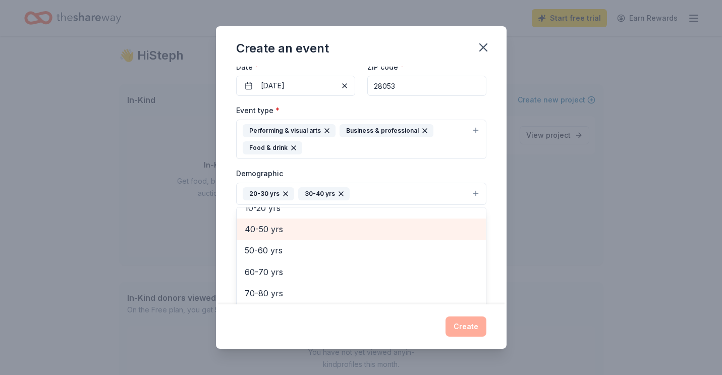
scroll to position [119, 0]
click at [270, 222] on span "40-50 yrs" at bounding box center [361, 228] width 233 height 13
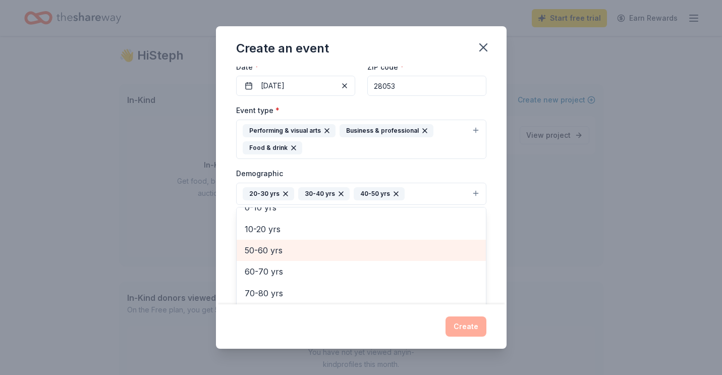
click at [265, 245] on span "50-60 yrs" at bounding box center [361, 250] width 233 height 13
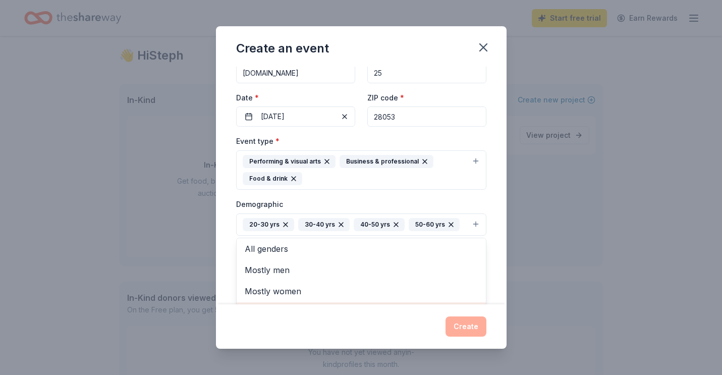
scroll to position [0, 0]
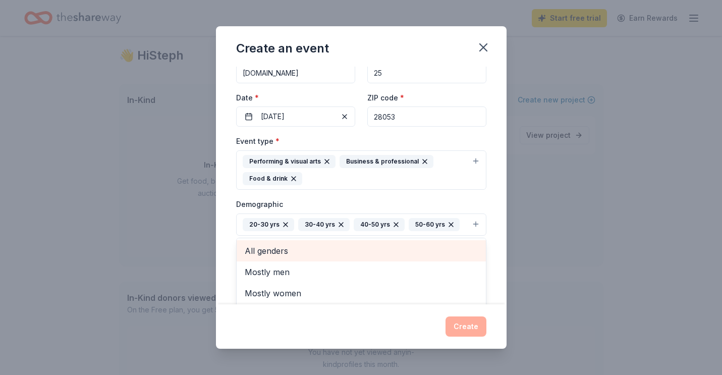
click at [264, 249] on span "All genders" at bounding box center [361, 250] width 233 height 13
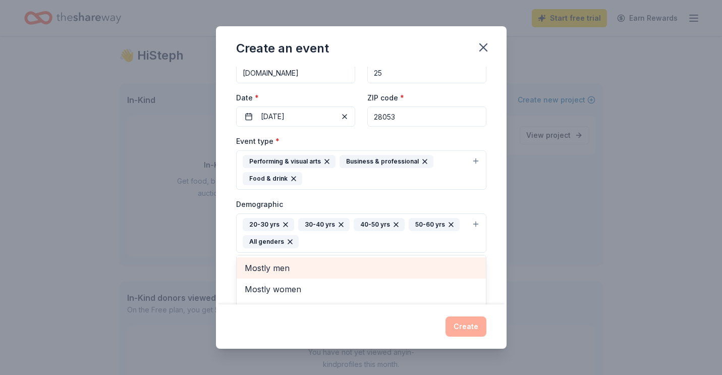
scroll to position [76, 0]
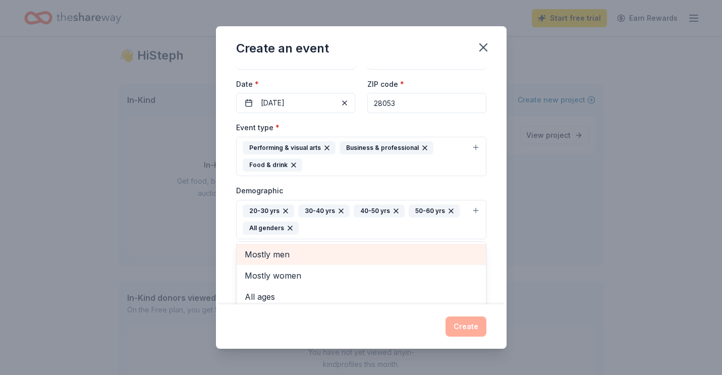
click at [222, 253] on div "Event name * Amplify Meetups 15 /100 Event website gastonarts.org Attendance * …" at bounding box center [361, 186] width 291 height 238
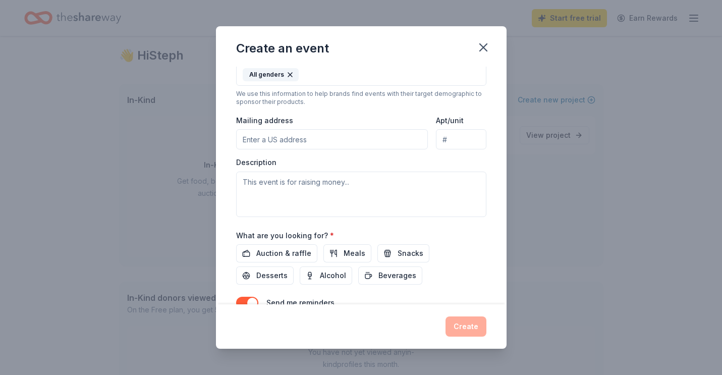
scroll to position [231, 0]
click at [257, 142] on input "Mailing address" at bounding box center [332, 138] width 192 height 20
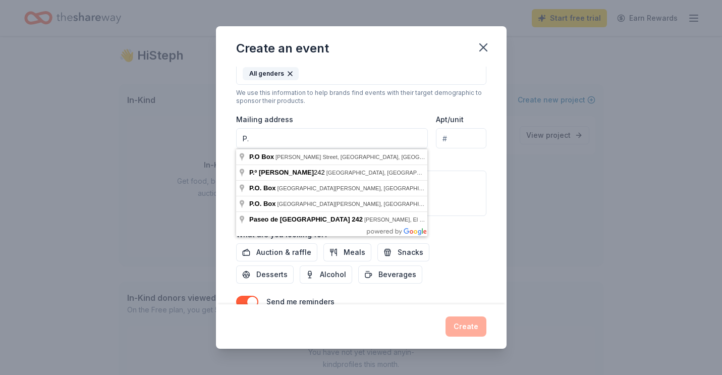
type input "P"
type input "87 5th Street, Cramerton, NC, 28032"
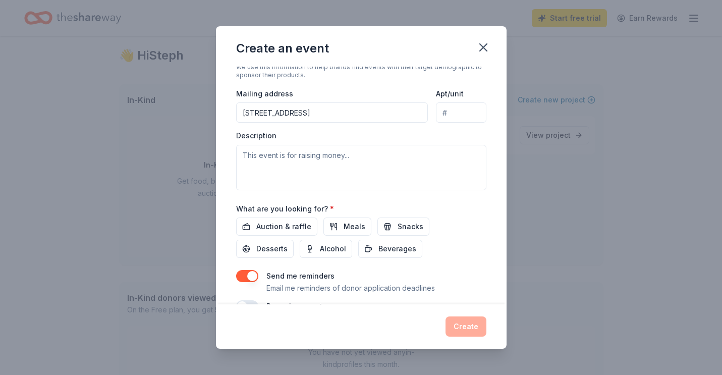
scroll to position [269, 0]
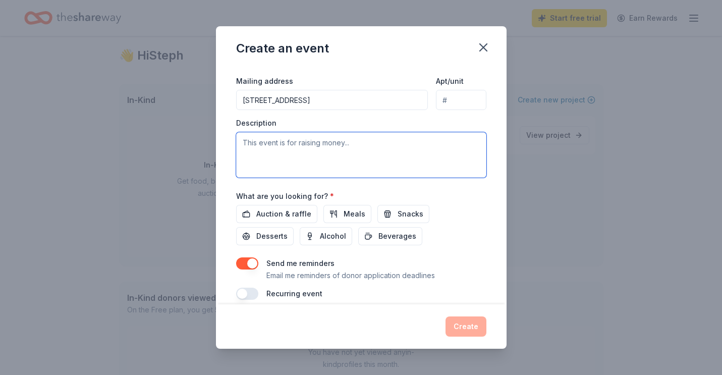
click at [259, 150] on textarea at bounding box center [361, 154] width 250 height 45
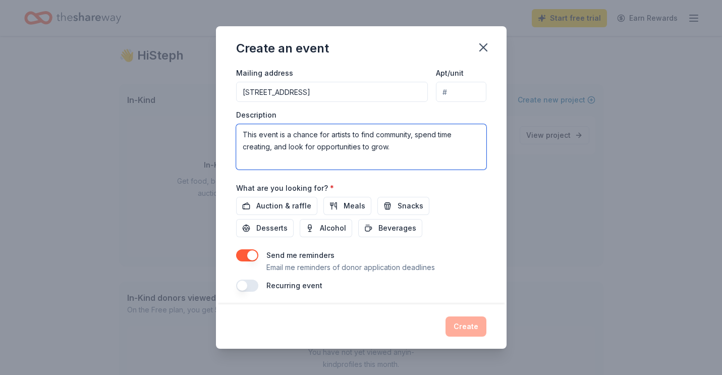
scroll to position [281, 0]
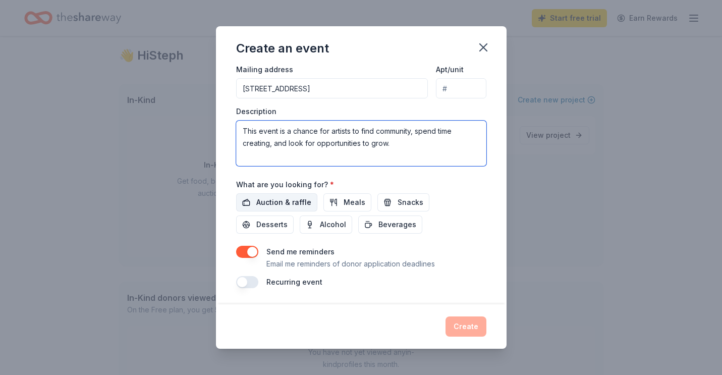
type textarea "This event is a chance for artists to find community, spend time creating, and …"
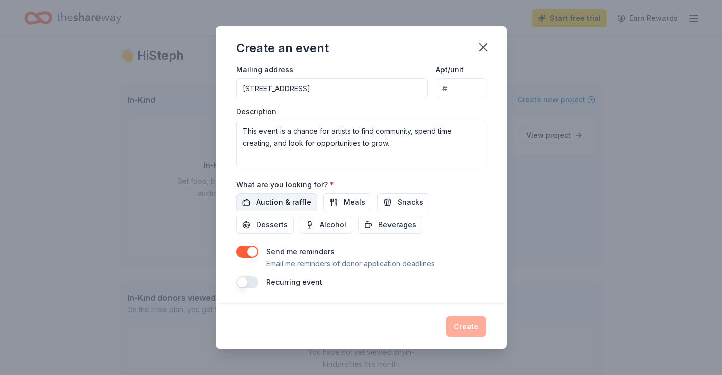
click at [275, 200] on span "Auction & raffle" at bounding box center [283, 202] width 55 height 12
click at [378, 226] on span "Beverages" at bounding box center [397, 224] width 38 height 12
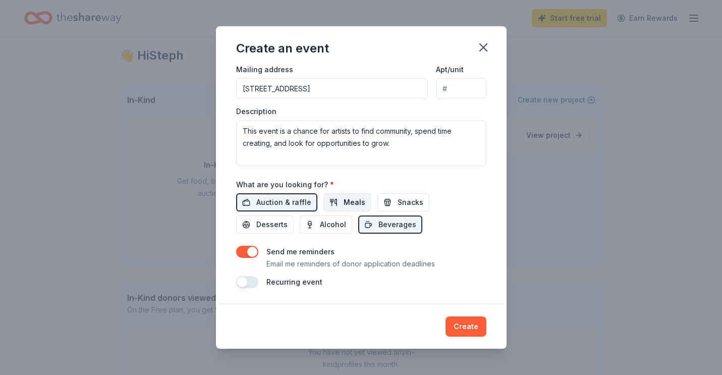
click at [345, 204] on span "Meals" at bounding box center [355, 202] width 22 height 12
click at [398, 203] on span "Snacks" at bounding box center [411, 202] width 26 height 12
click at [344, 198] on span "Meals" at bounding box center [355, 202] width 22 height 12
click at [288, 218] on span "Desserts" at bounding box center [271, 224] width 31 height 12
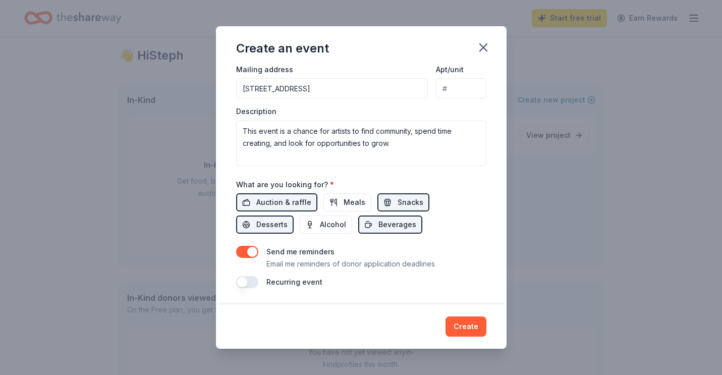
click at [241, 282] on button "button" at bounding box center [247, 282] width 22 height 12
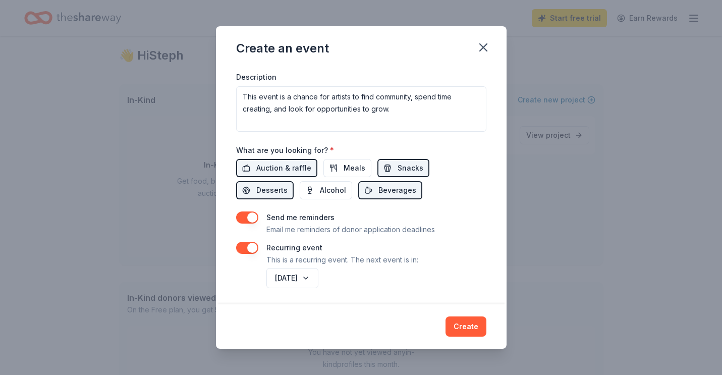
scroll to position [317, 0]
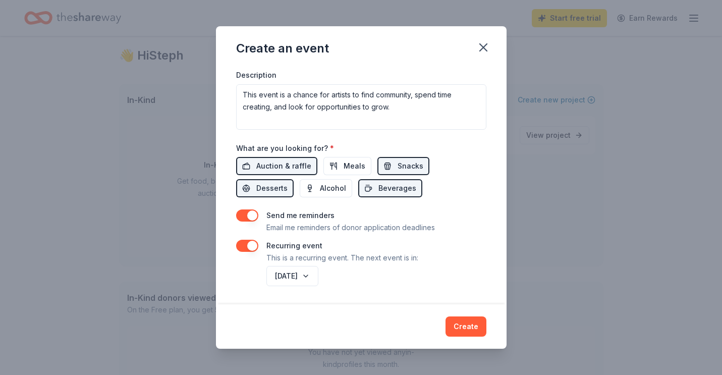
click at [283, 278] on button "September 2026" at bounding box center [292, 276] width 52 height 20
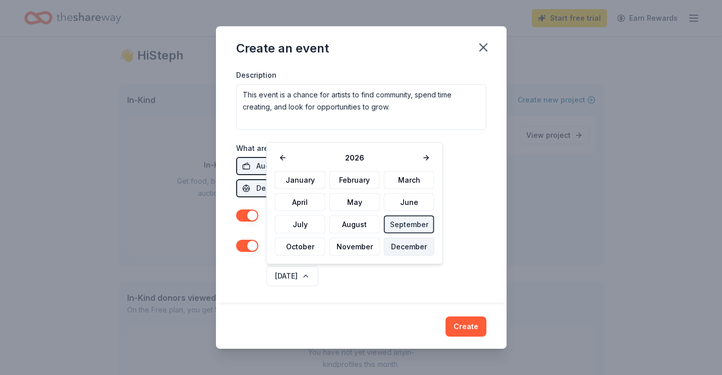
click at [397, 245] on button "December" at bounding box center [409, 247] width 50 height 18
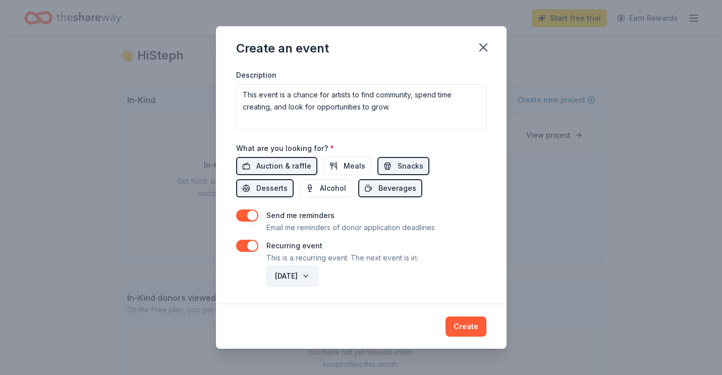
click at [318, 275] on button "December 2026" at bounding box center [292, 276] width 52 height 20
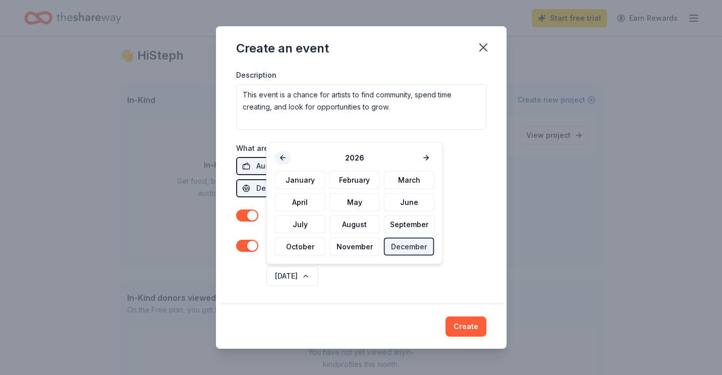
click at [285, 155] on button at bounding box center [283, 158] width 16 height 14
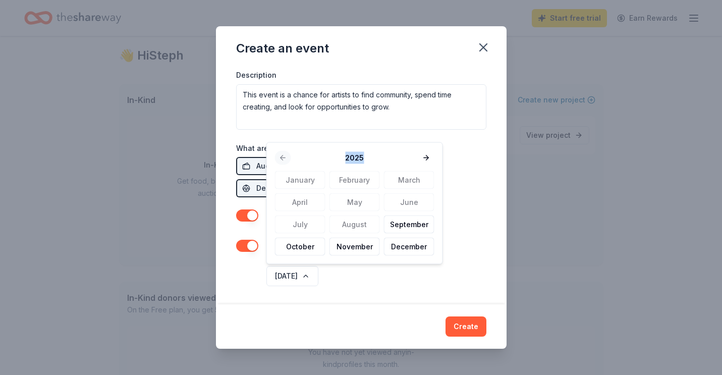
click at [285, 155] on div "2025" at bounding box center [354, 158] width 159 height 14
click at [400, 248] on button "December" at bounding box center [409, 247] width 50 height 18
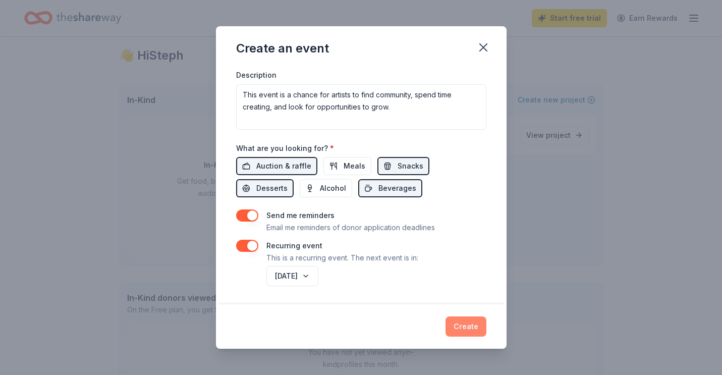
click at [462, 330] on button "Create" at bounding box center [466, 326] width 41 height 20
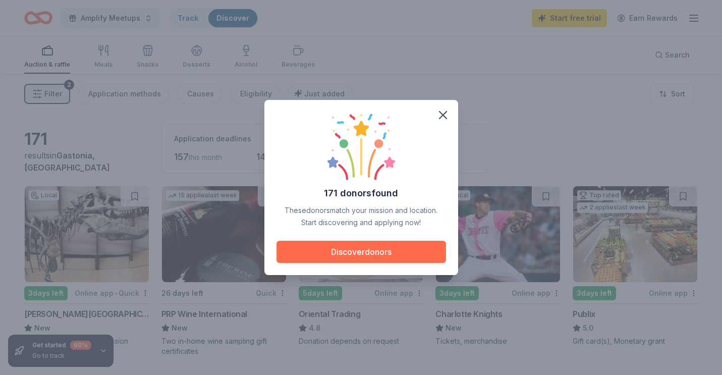
click at [341, 253] on button "Discover donors" at bounding box center [361, 252] width 170 height 22
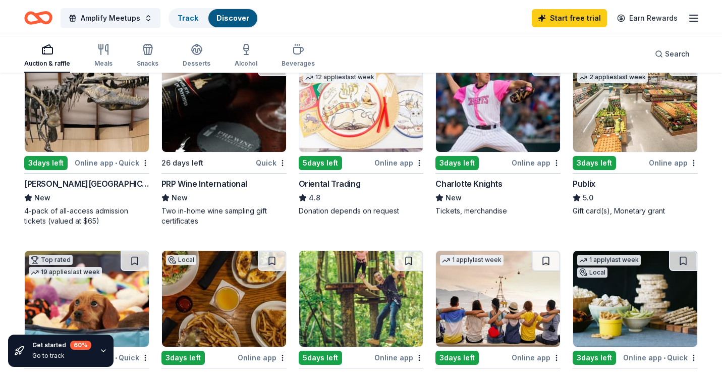
scroll to position [135, 0]
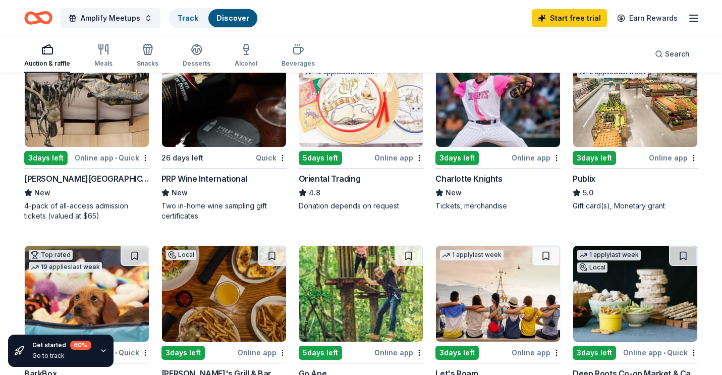
click at [613, 131] on img at bounding box center [635, 99] width 124 height 96
click at [348, 123] on img at bounding box center [361, 99] width 124 height 96
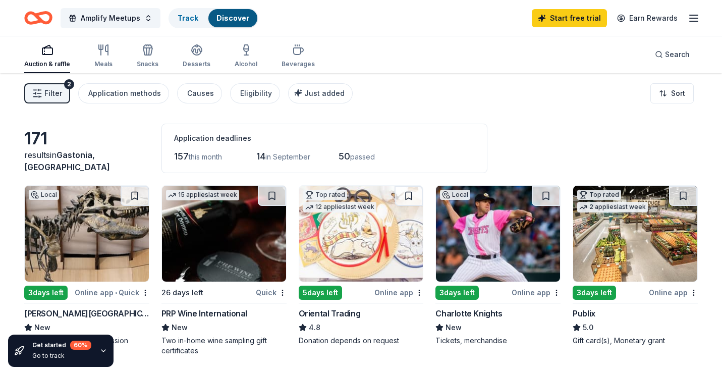
scroll to position [0, 0]
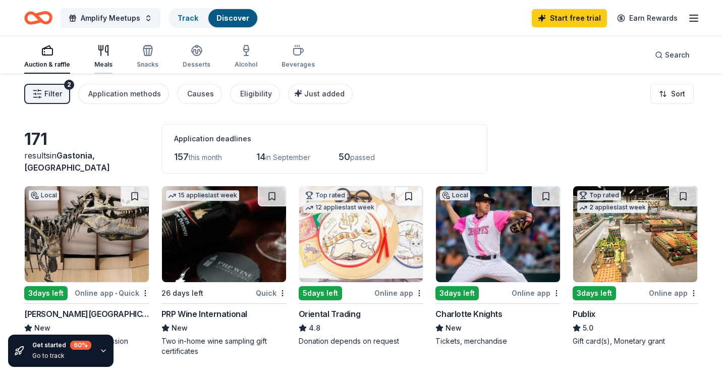
click at [100, 61] on div "Meals" at bounding box center [103, 65] width 18 height 8
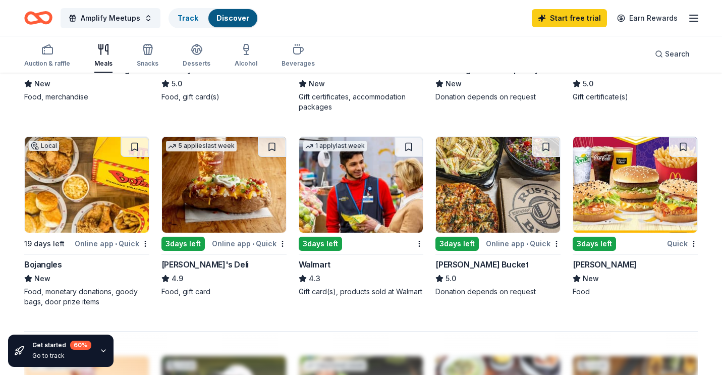
scroll to position [633, 0]
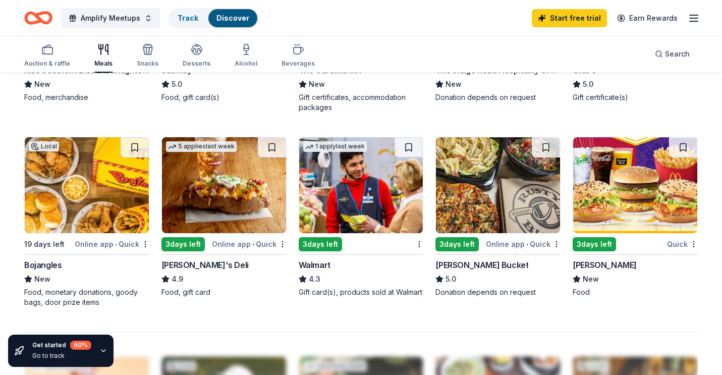
click at [85, 206] on img at bounding box center [87, 185] width 124 height 96
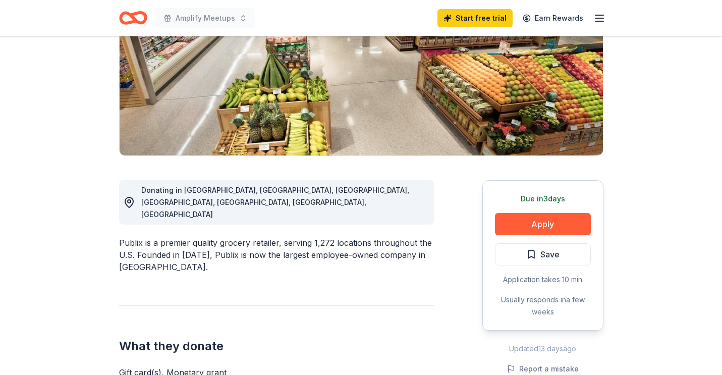
scroll to position [158, 0]
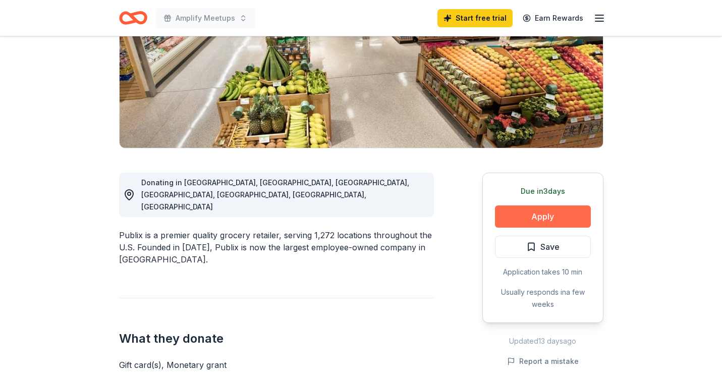
click at [535, 216] on button "Apply" at bounding box center [543, 216] width 96 height 22
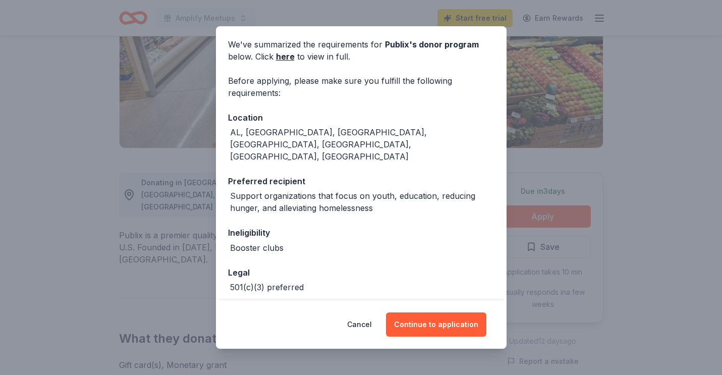
scroll to position [59, 0]
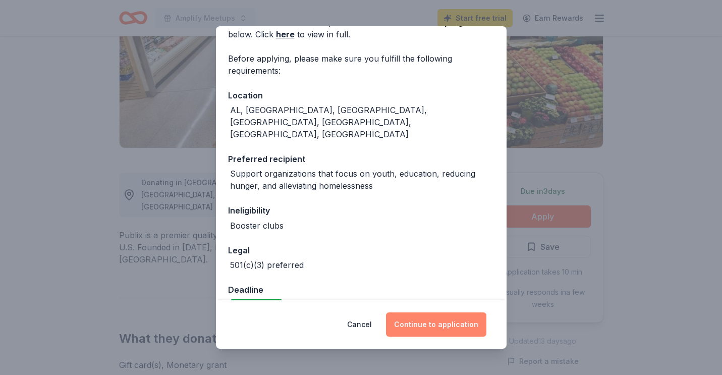
click at [427, 328] on button "Continue to application" at bounding box center [436, 324] width 100 height 24
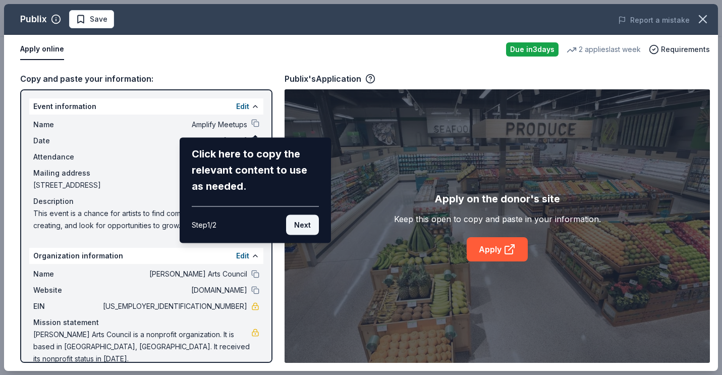
click at [303, 227] on button "Next" at bounding box center [302, 225] width 33 height 20
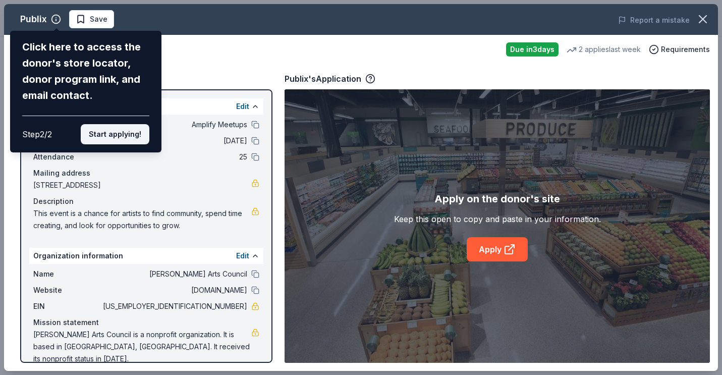
click at [127, 137] on button "Start applying!" at bounding box center [115, 134] width 69 height 20
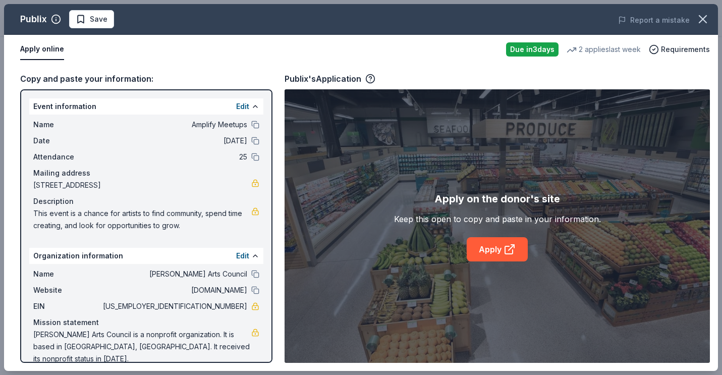
scroll to position [3, 0]
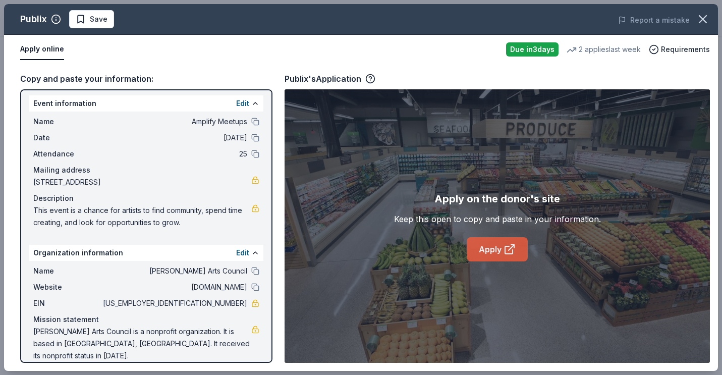
click at [501, 244] on link "Apply" at bounding box center [497, 249] width 61 height 24
click at [702, 19] on icon "button" at bounding box center [702, 19] width 7 height 7
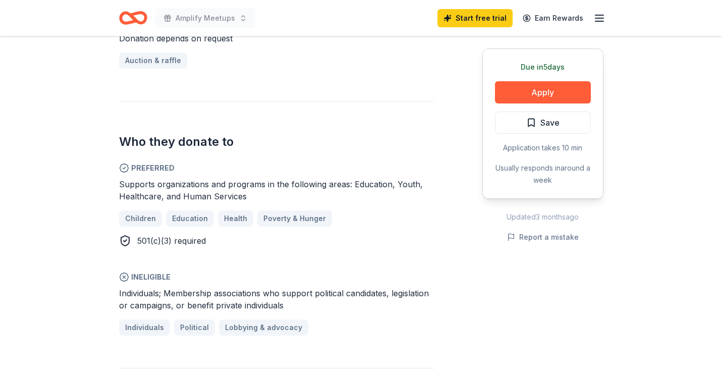
scroll to position [460, 0]
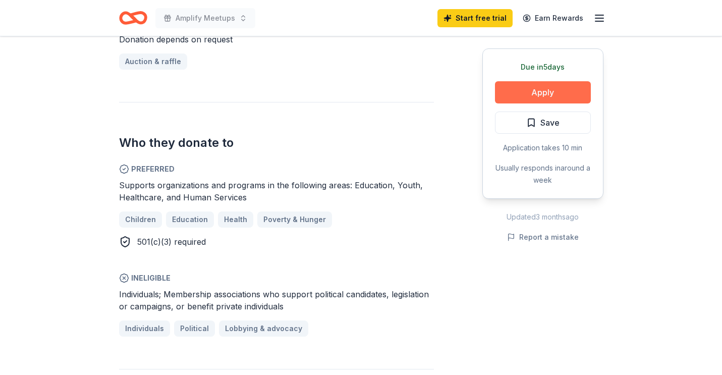
click at [533, 91] on button "Apply" at bounding box center [543, 92] width 96 height 22
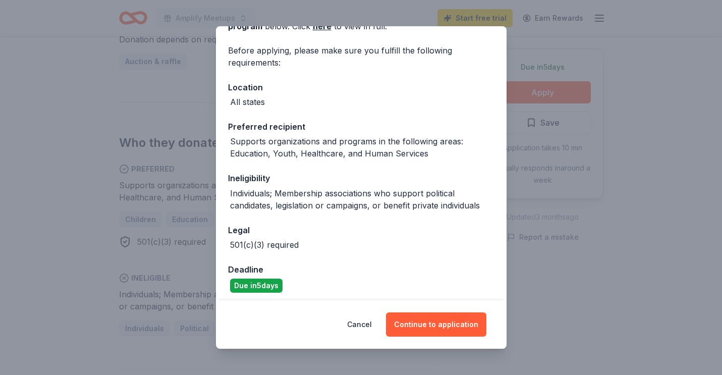
scroll to position [71, 0]
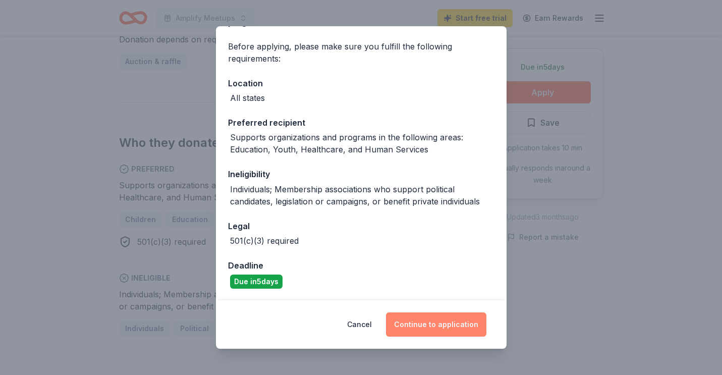
click at [423, 324] on button "Continue to application" at bounding box center [436, 324] width 100 height 24
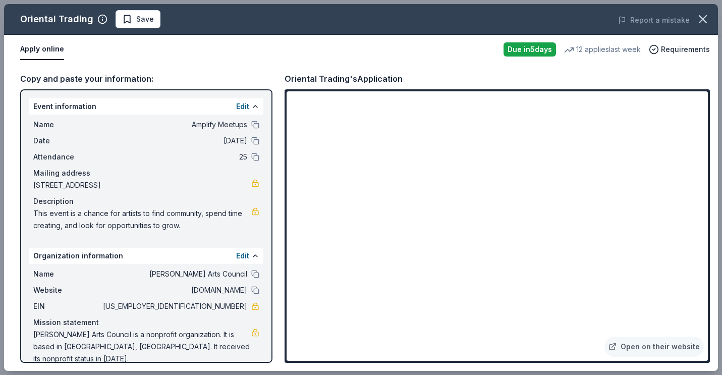
scroll to position [3, 0]
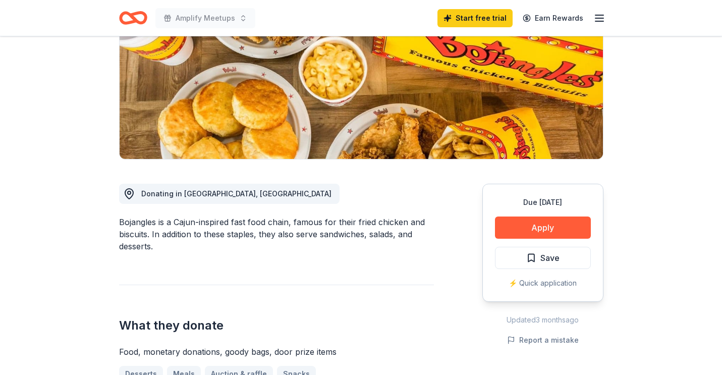
scroll to position [149, 0]
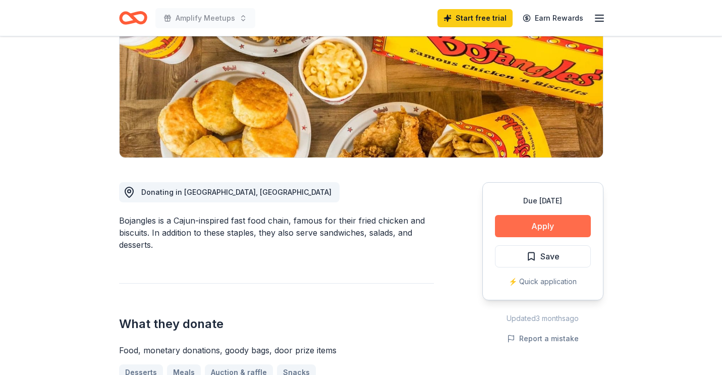
click at [516, 229] on button "Apply" at bounding box center [543, 226] width 96 height 22
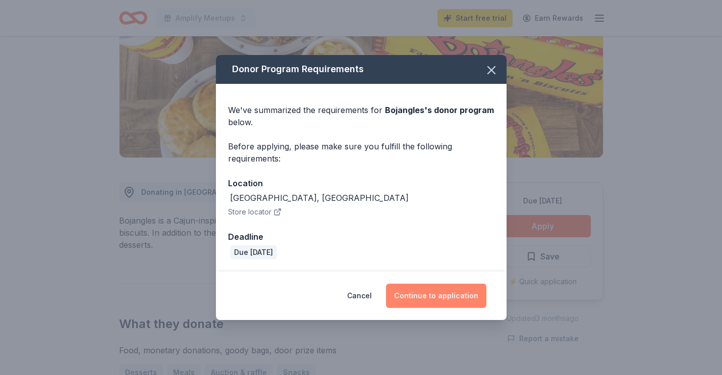
click at [427, 301] on button "Continue to application" at bounding box center [436, 296] width 100 height 24
